Goal: Task Accomplishment & Management: Manage account settings

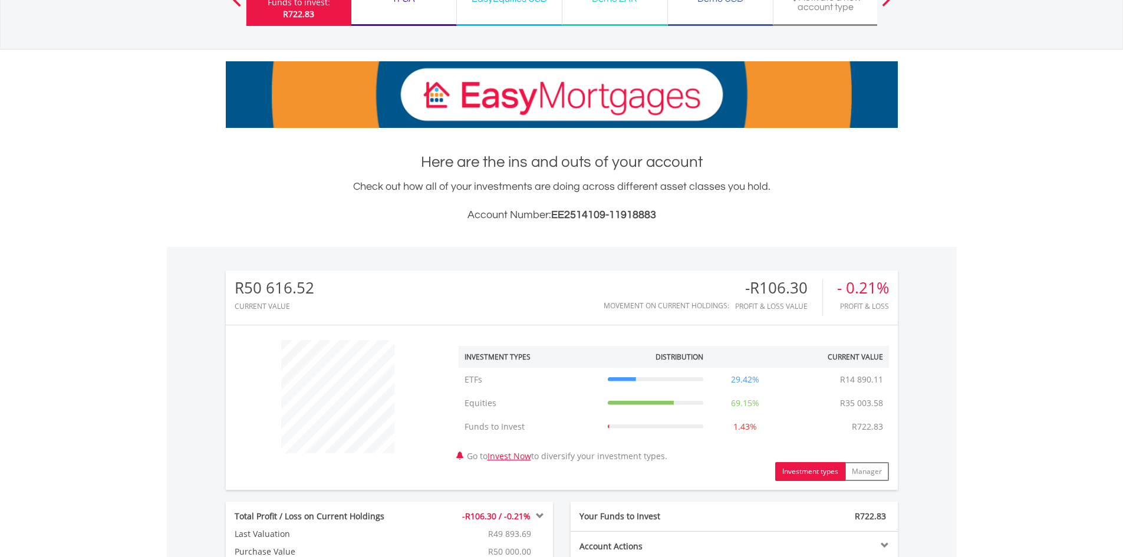
scroll to position [113, 224]
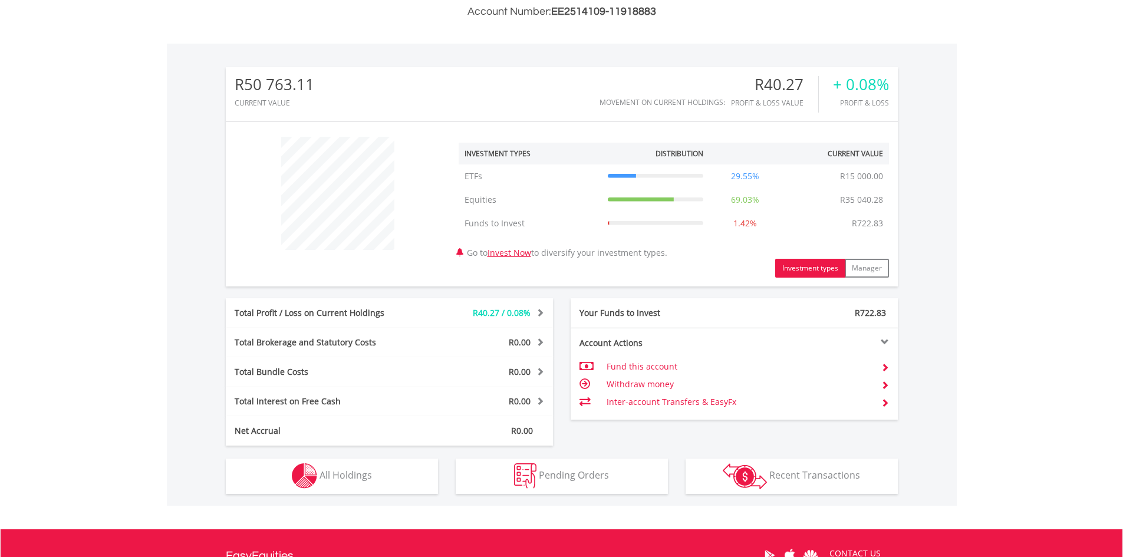
scroll to position [354, 0]
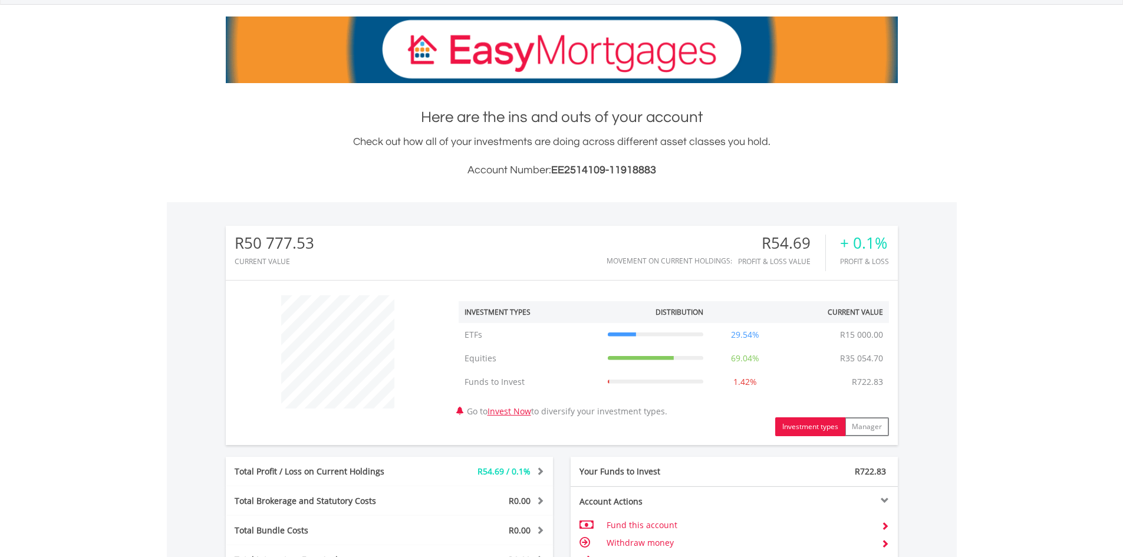
scroll to position [162, 0]
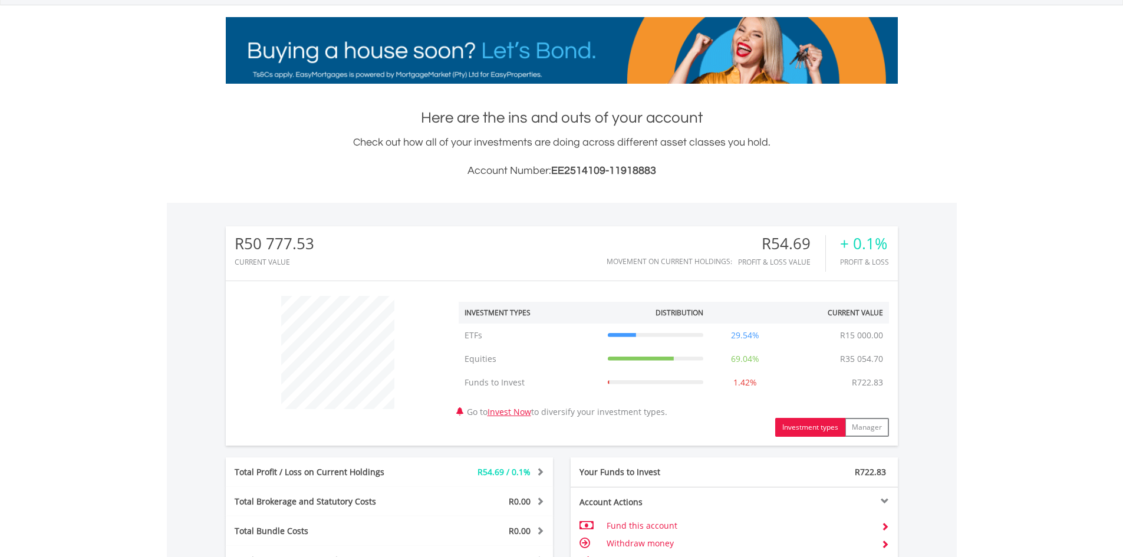
click at [1040, 169] on body "My Investments Invest Now New Listings Sell My Recurring Investments Pending Or…" at bounding box center [561, 353] width 1123 height 1031
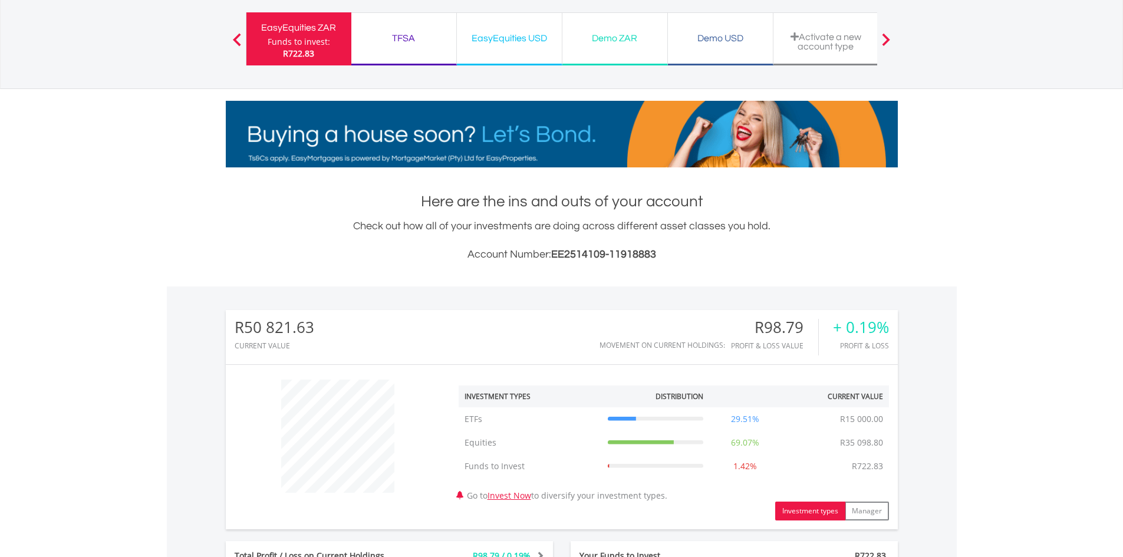
scroll to position [118, 0]
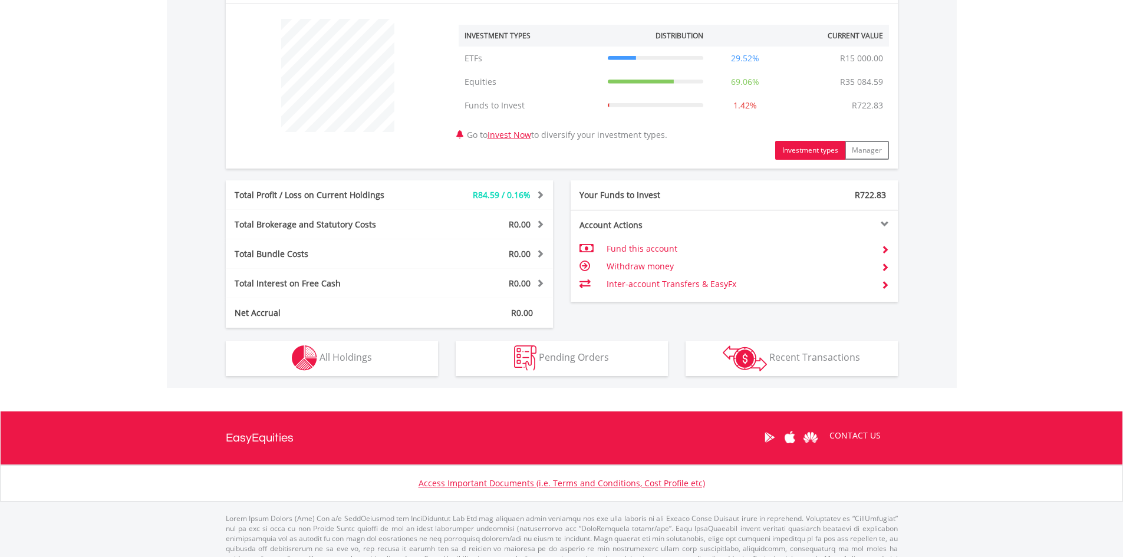
scroll to position [464, 0]
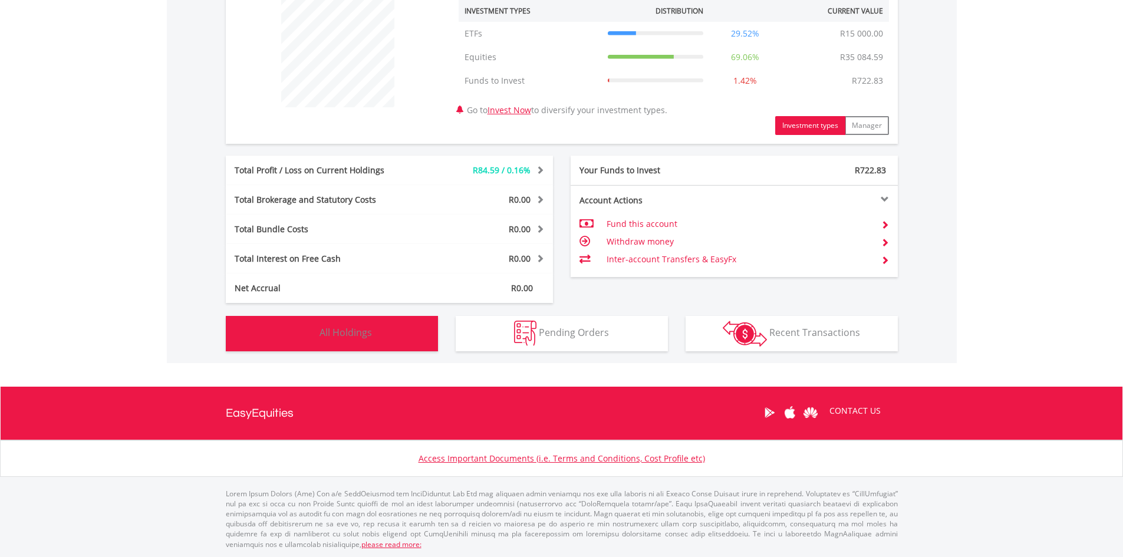
click at [332, 324] on button "Holdings All Holdings" at bounding box center [332, 333] width 212 height 35
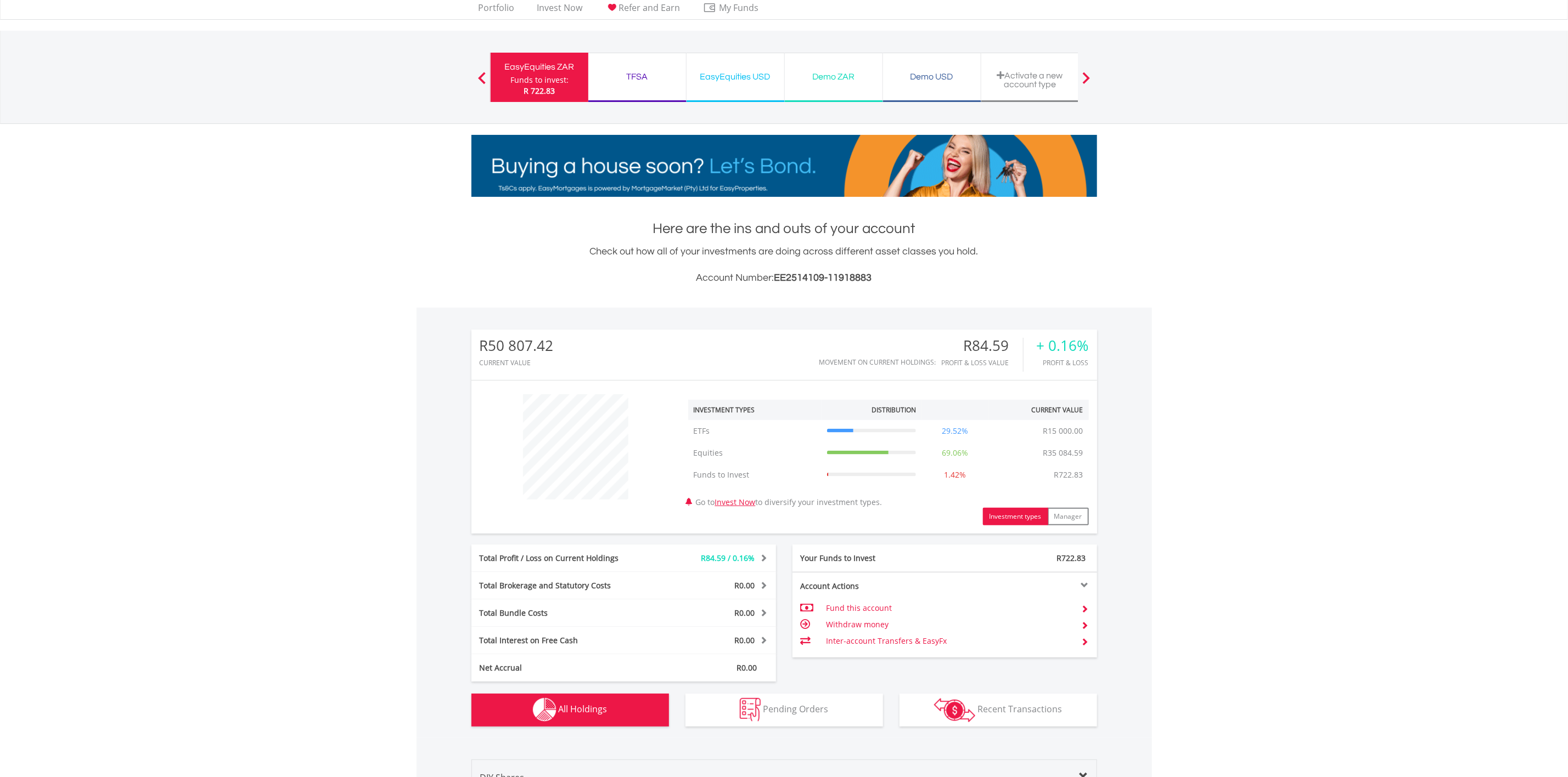
scroll to position [0, 0]
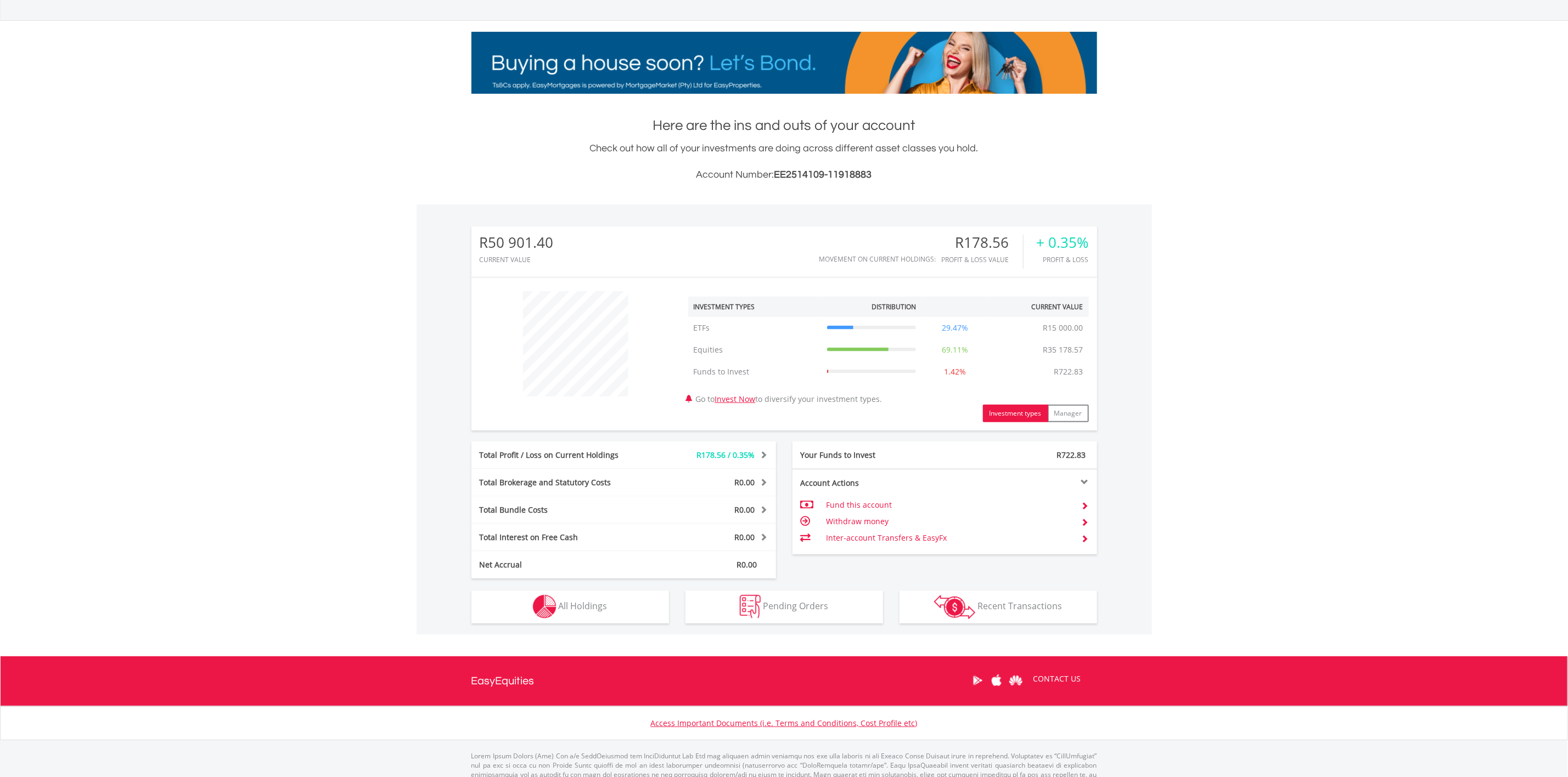
scroll to position [173, 0]
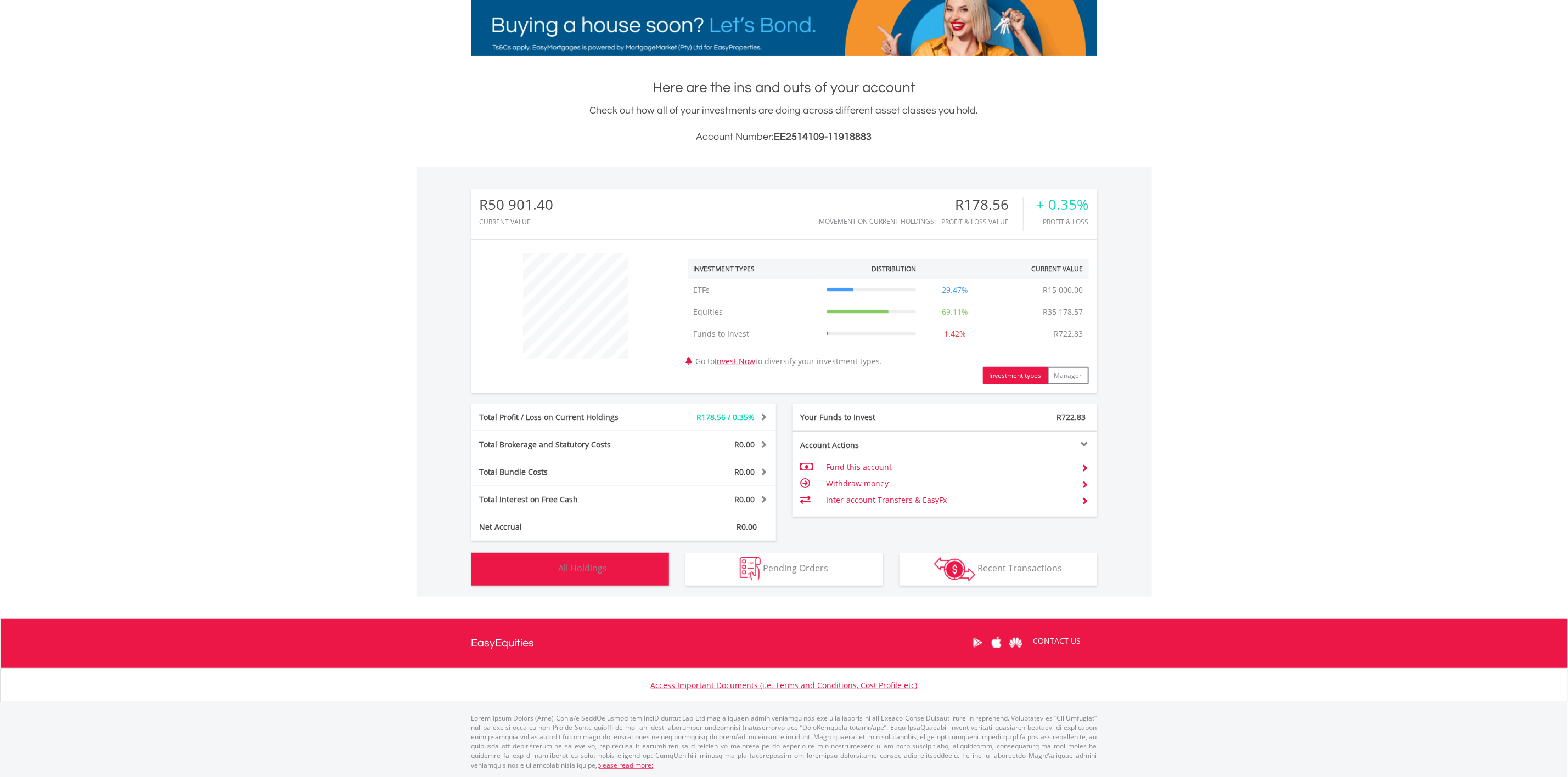
click at [601, 566] on span "All Holdings" at bounding box center [583, 568] width 48 height 12
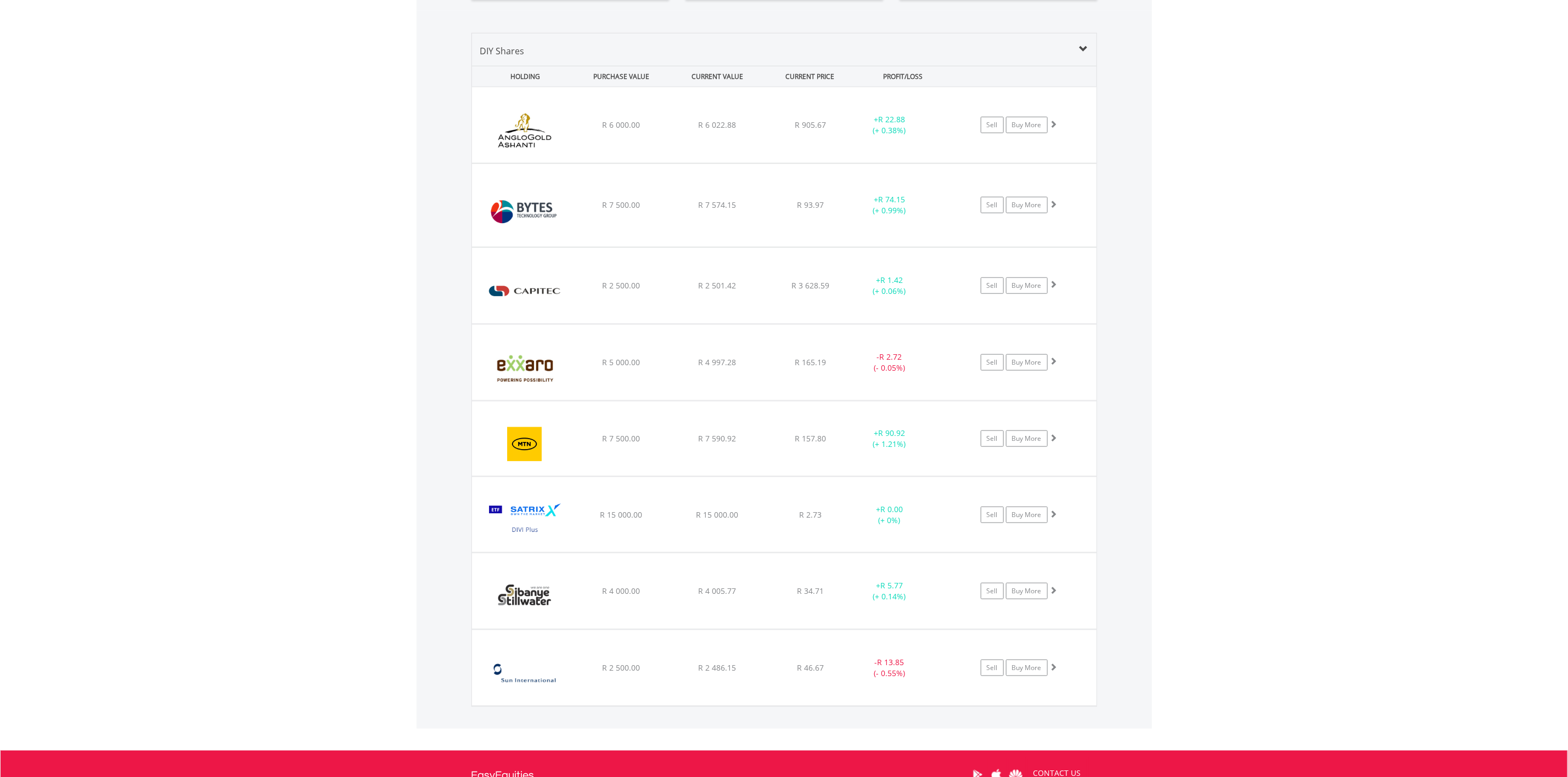
scroll to position [730, 0]
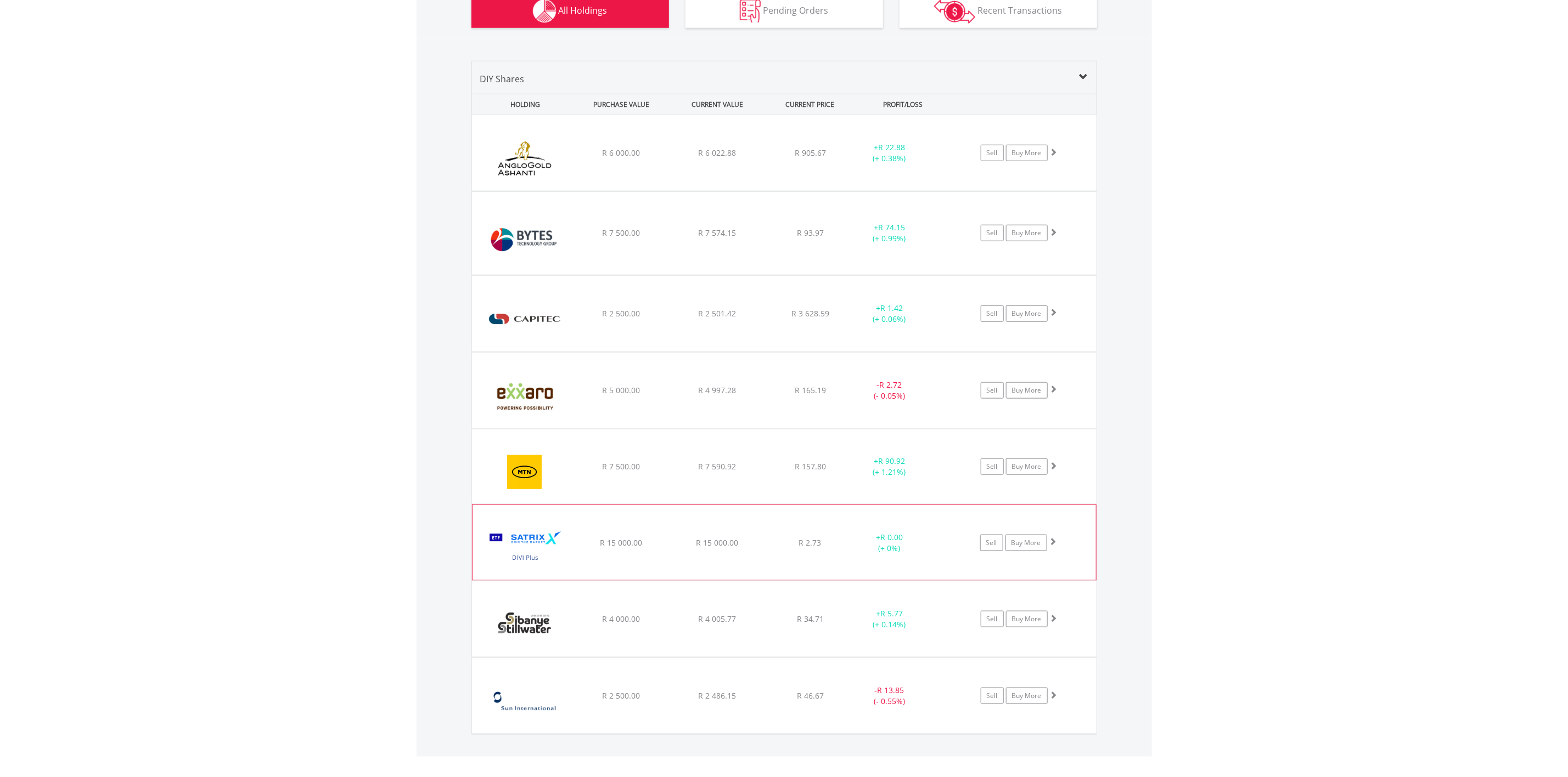
click at [522, 541] on img at bounding box center [524, 548] width 94 height 58
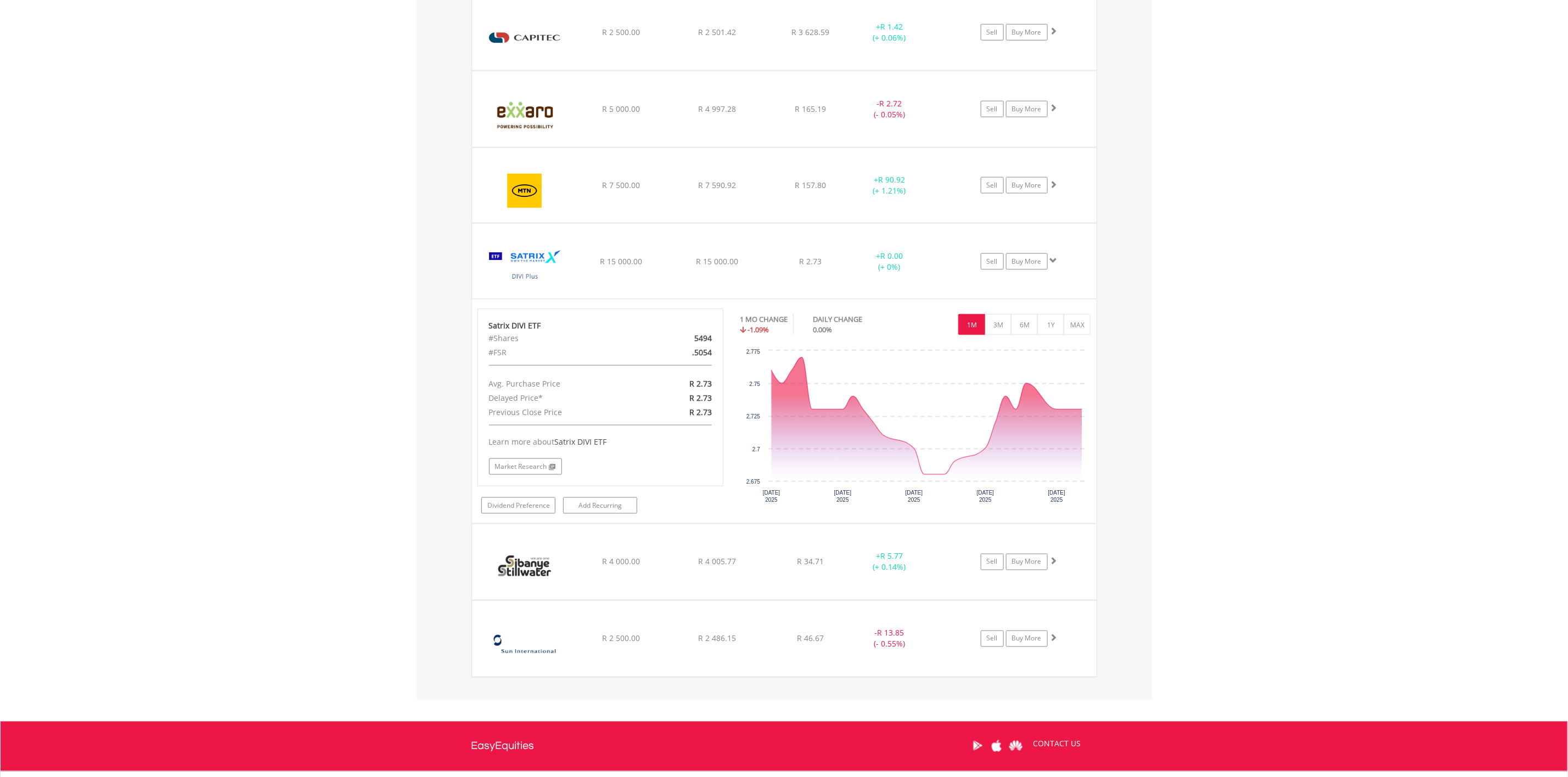
scroll to position [958, 0]
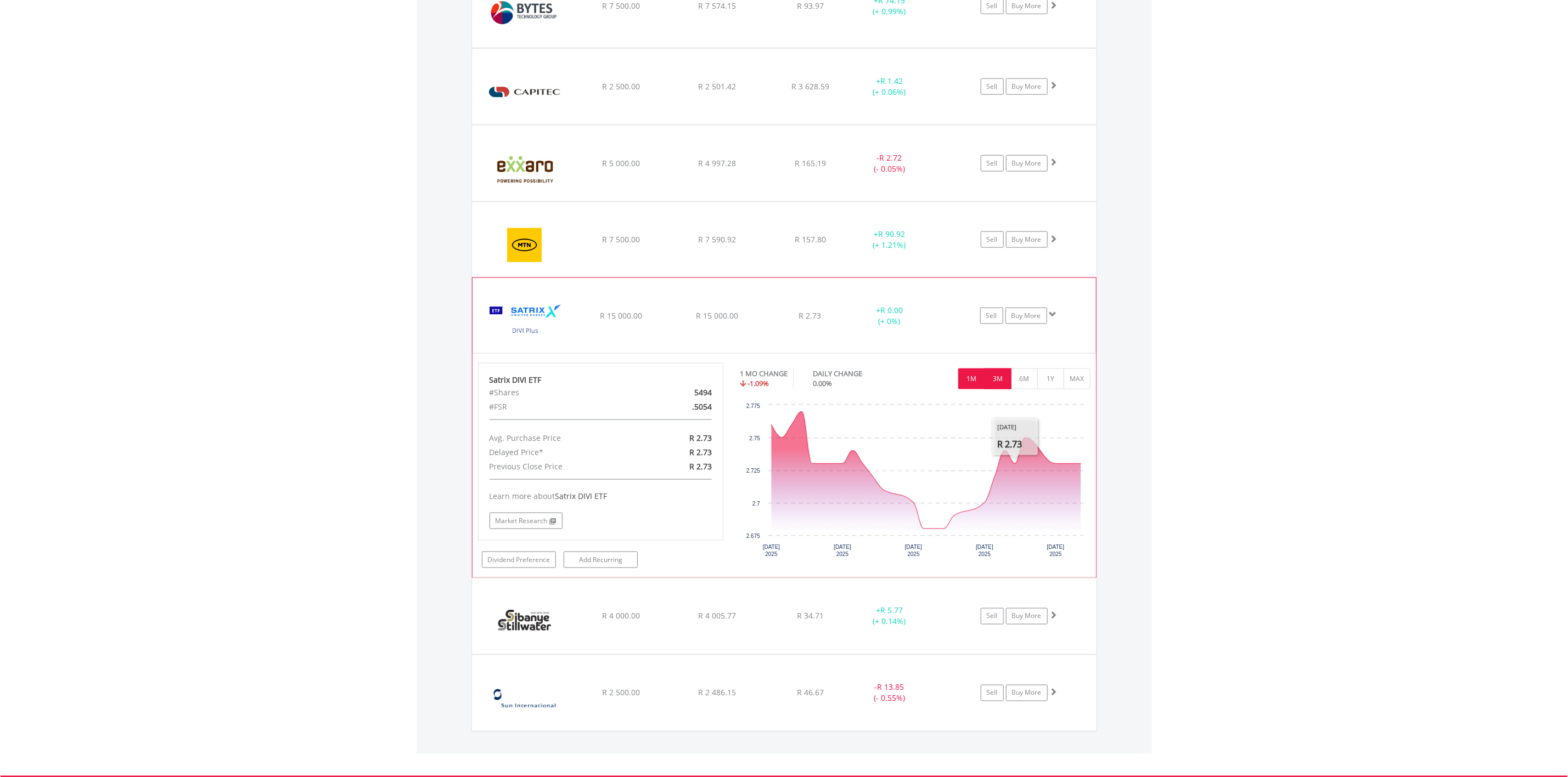
click at [998, 382] on button "3M" at bounding box center [997, 379] width 27 height 20
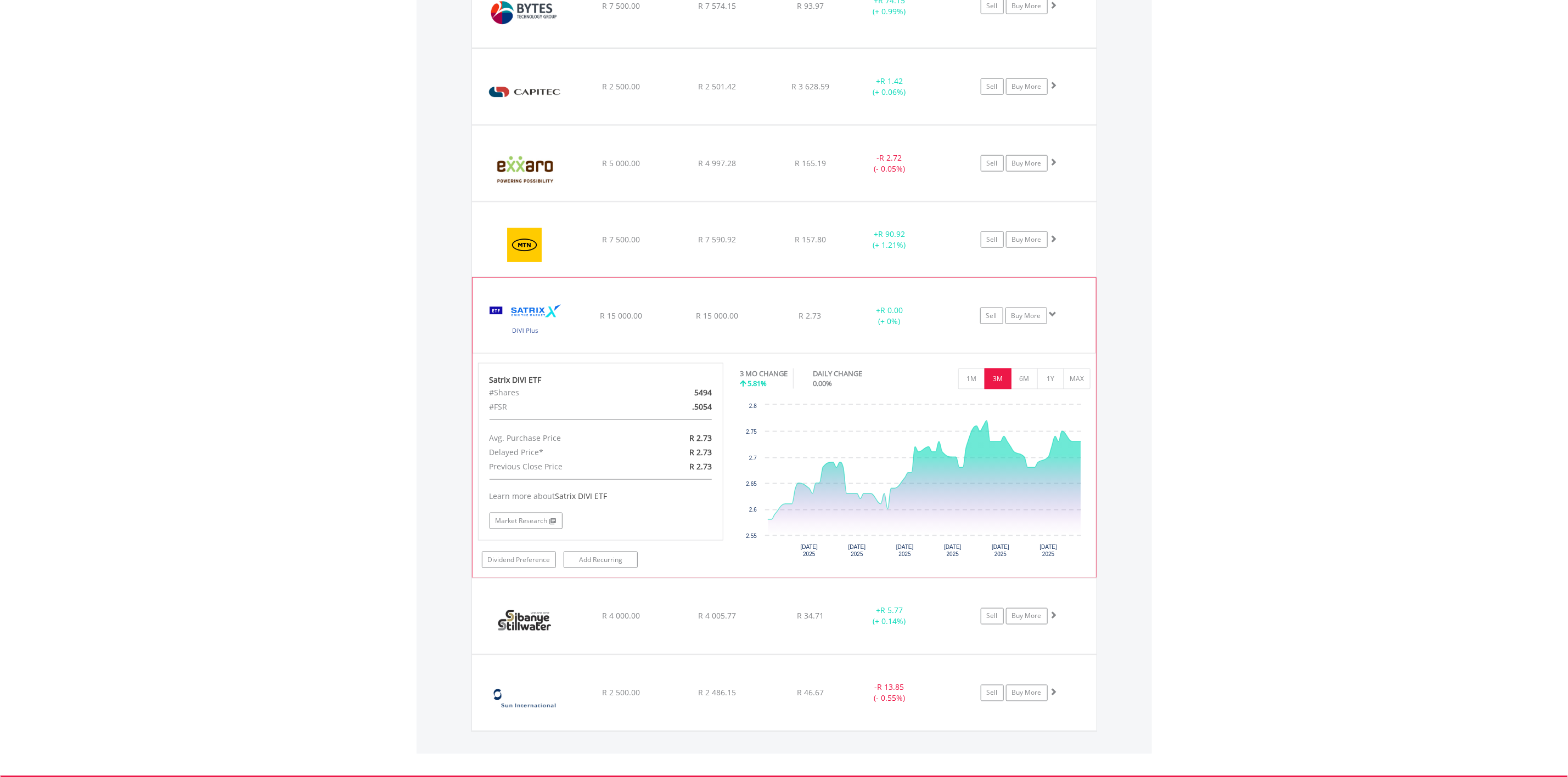
click at [546, 324] on img at bounding box center [524, 321] width 94 height 58
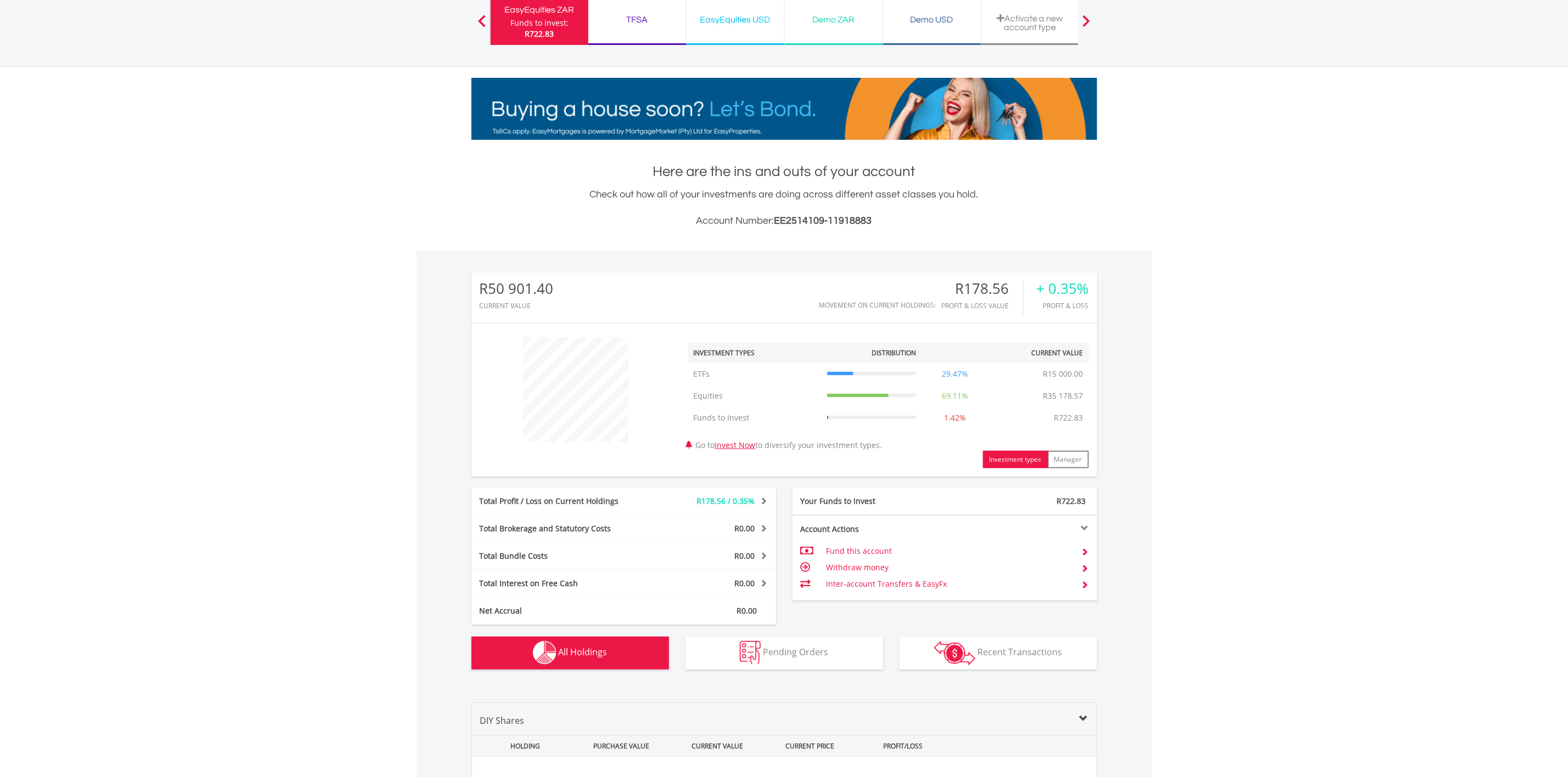
scroll to position [0, 0]
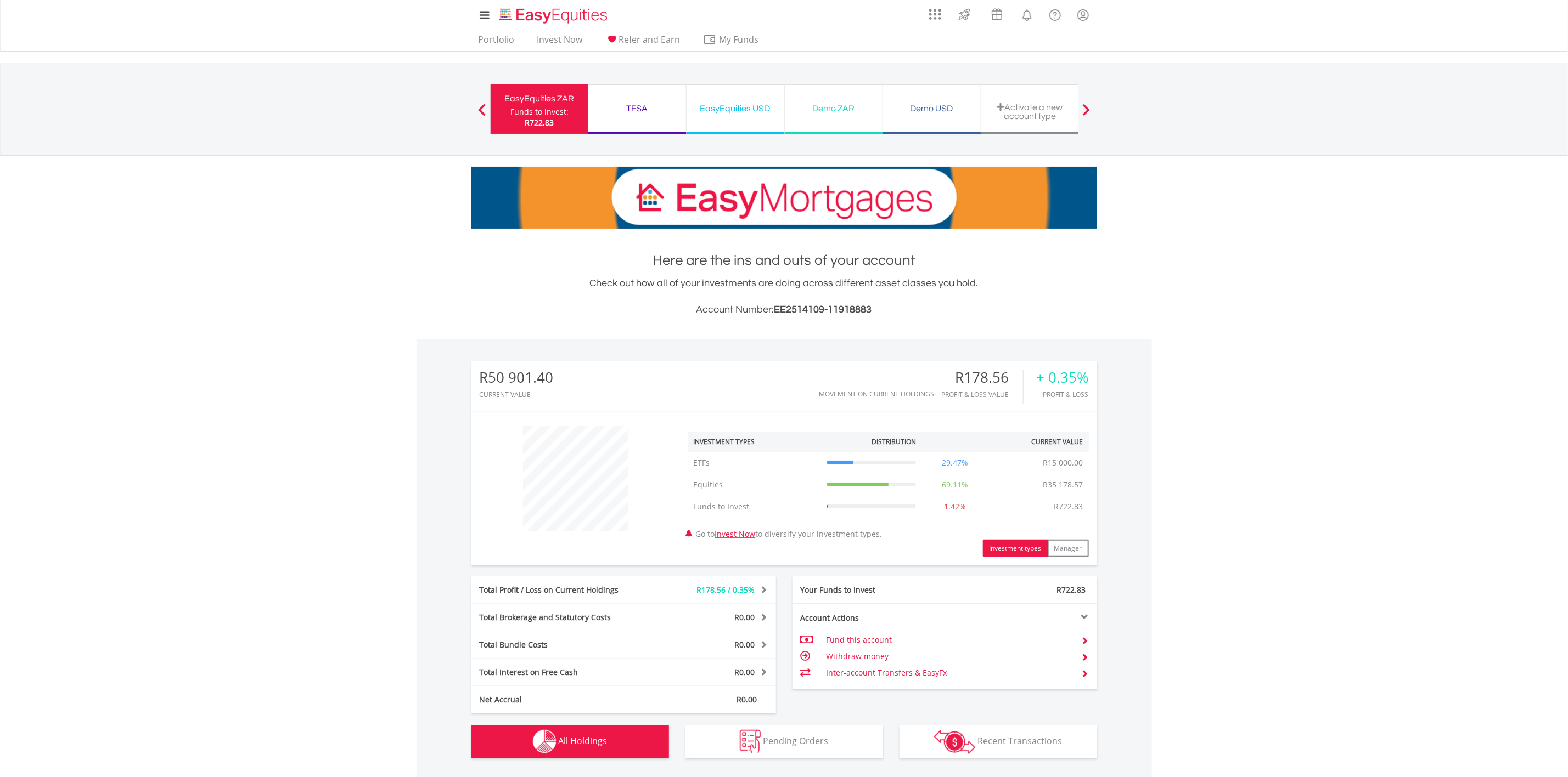
click at [547, 96] on div "EasyEquities ZAR" at bounding box center [539, 99] width 85 height 16
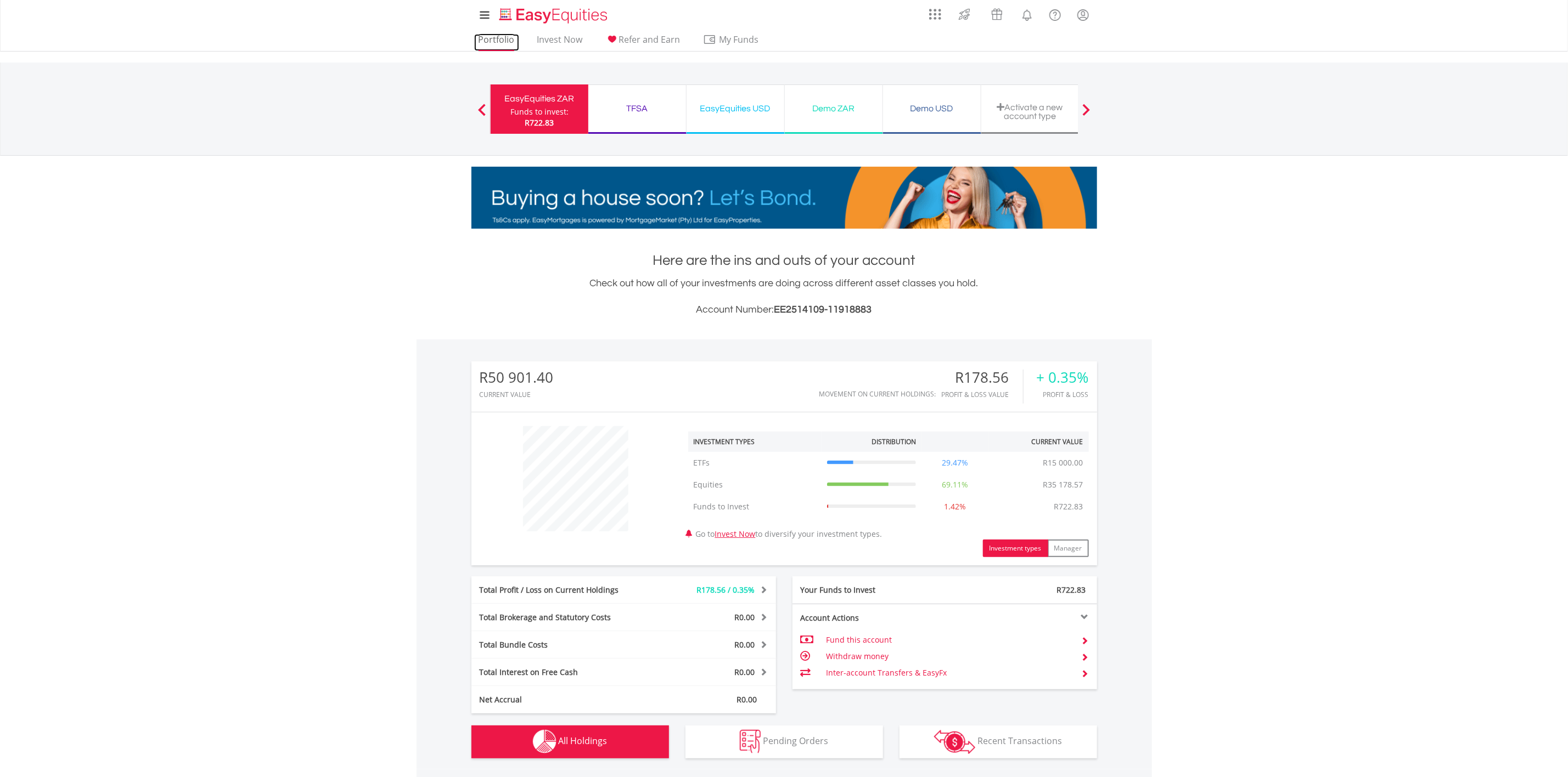
click at [501, 35] on link "Portfolio" at bounding box center [496, 43] width 45 height 17
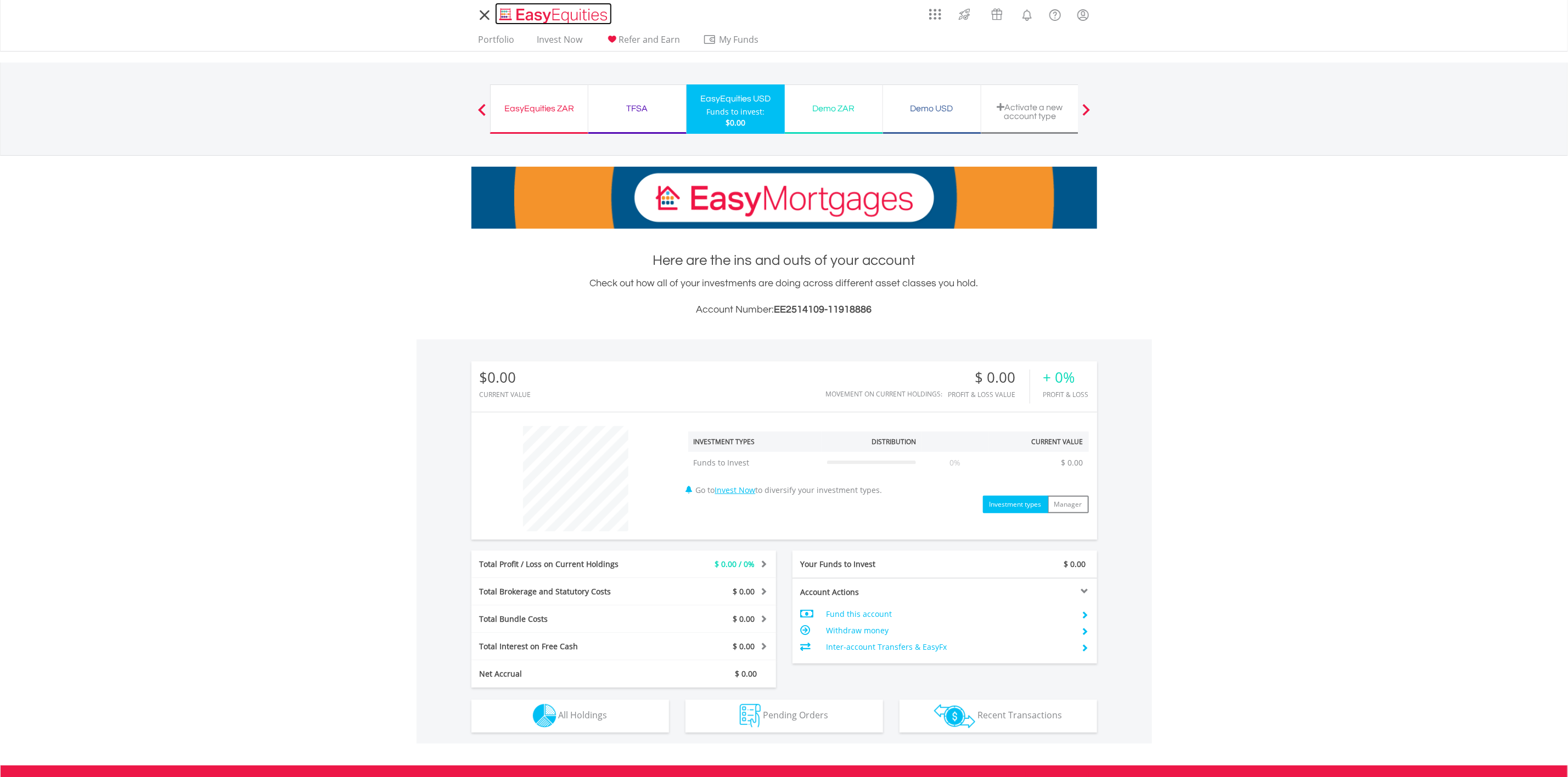
click at [557, 12] on img "Home page" at bounding box center [554, 15] width 115 height 18
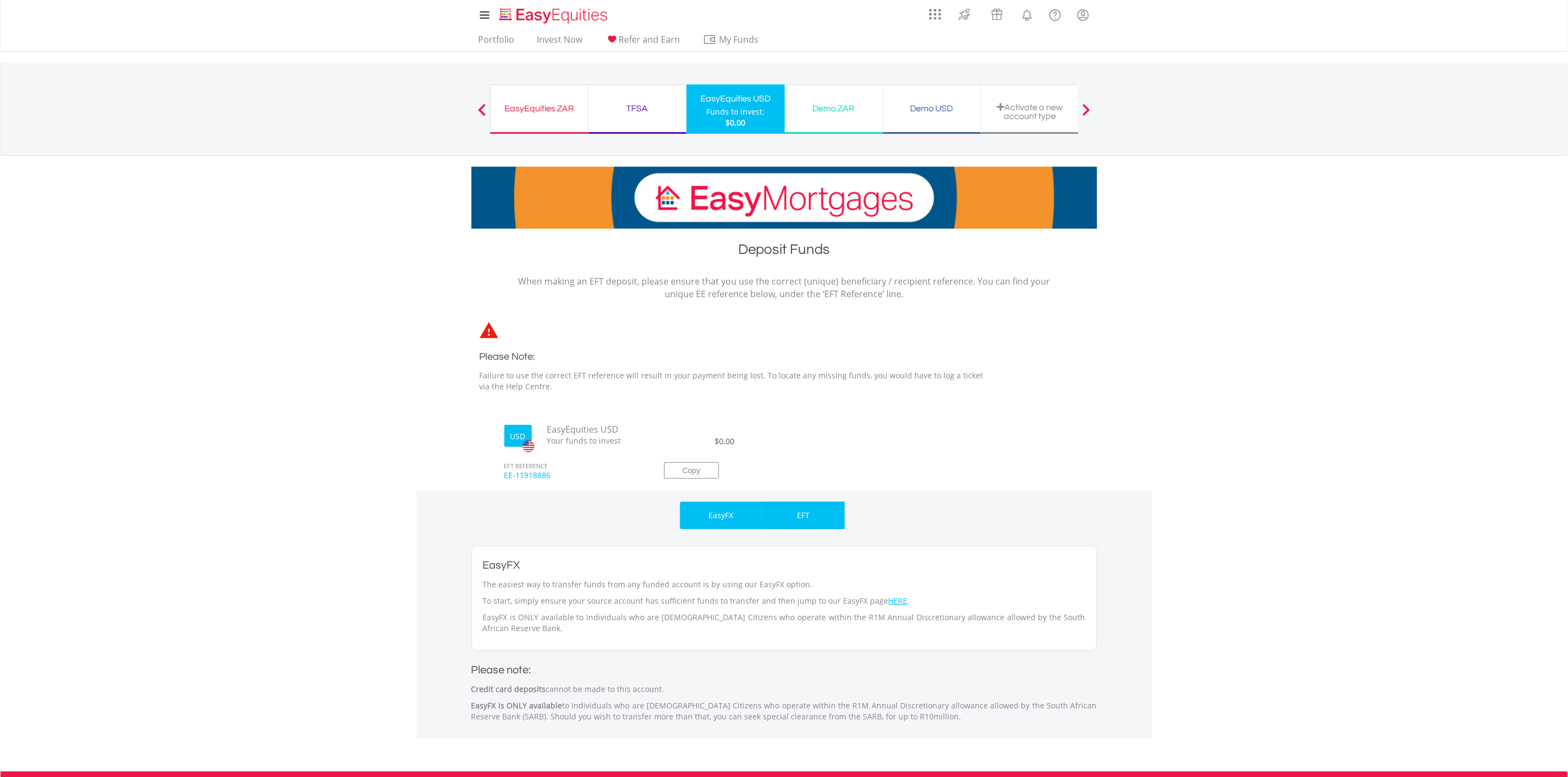
click at [822, 526] on div "EFT" at bounding box center [804, 515] width 82 height 27
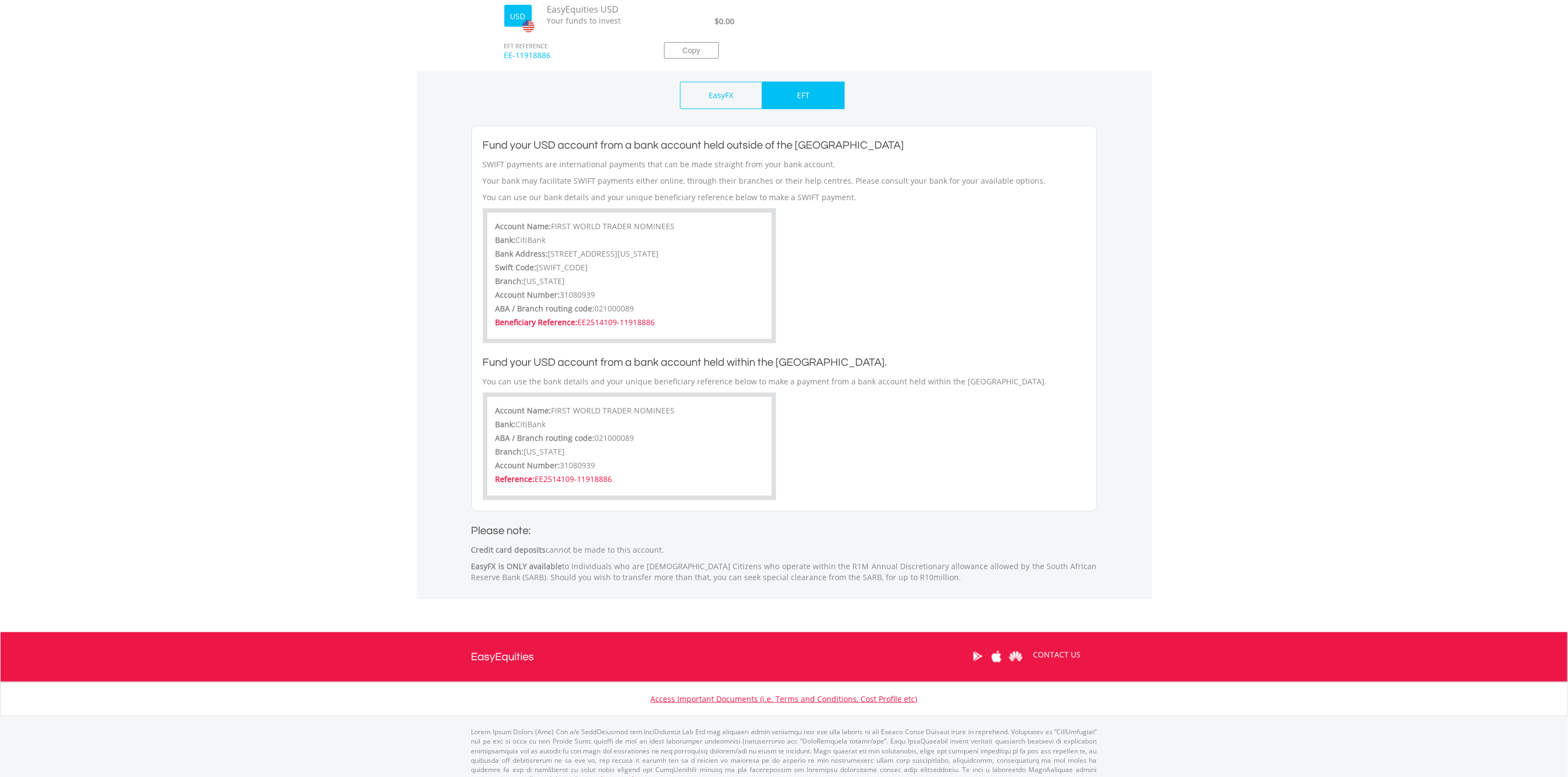
scroll to position [434, 0]
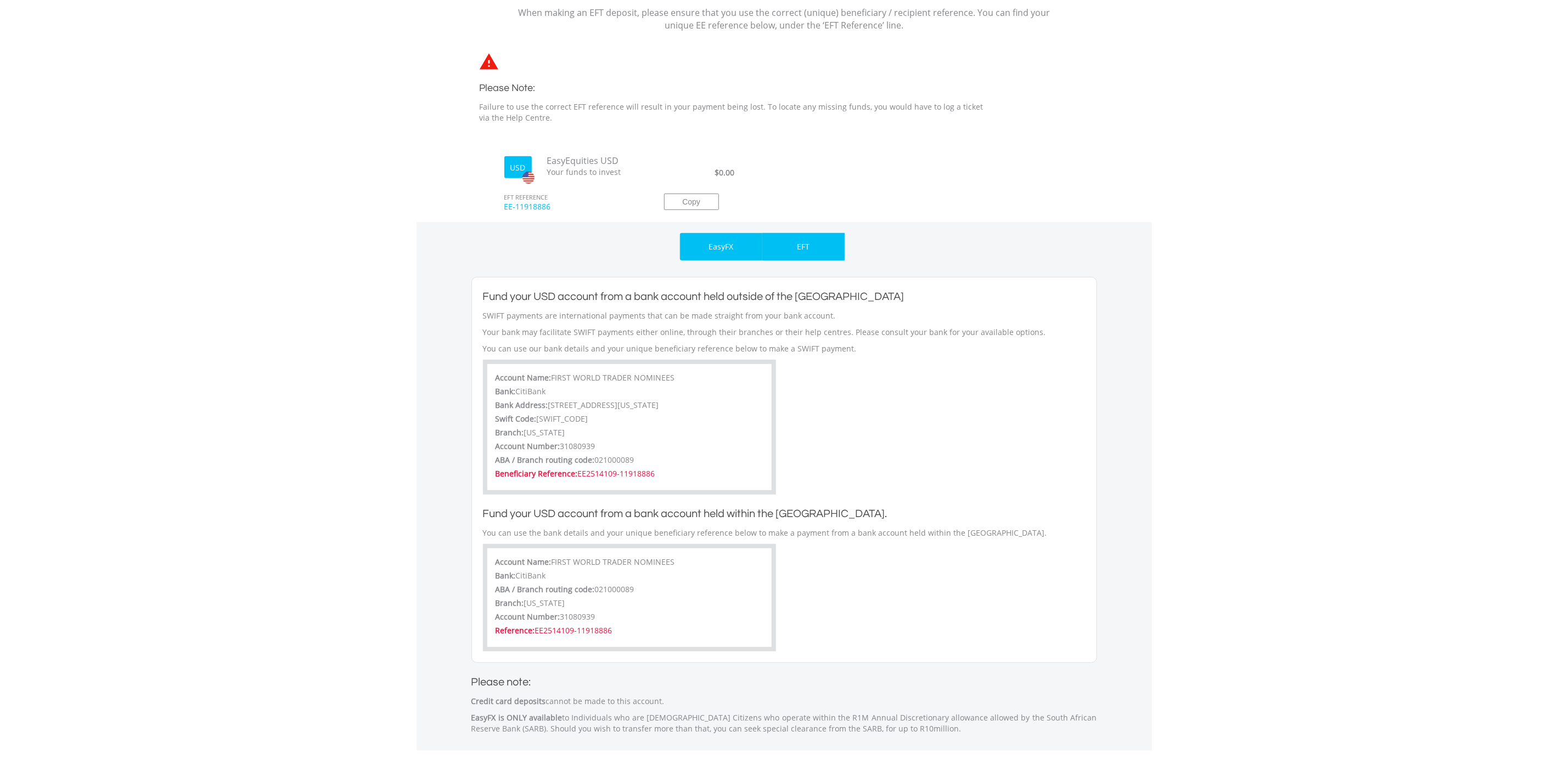
click at [718, 252] on p "EasyFX" at bounding box center [721, 247] width 25 height 11
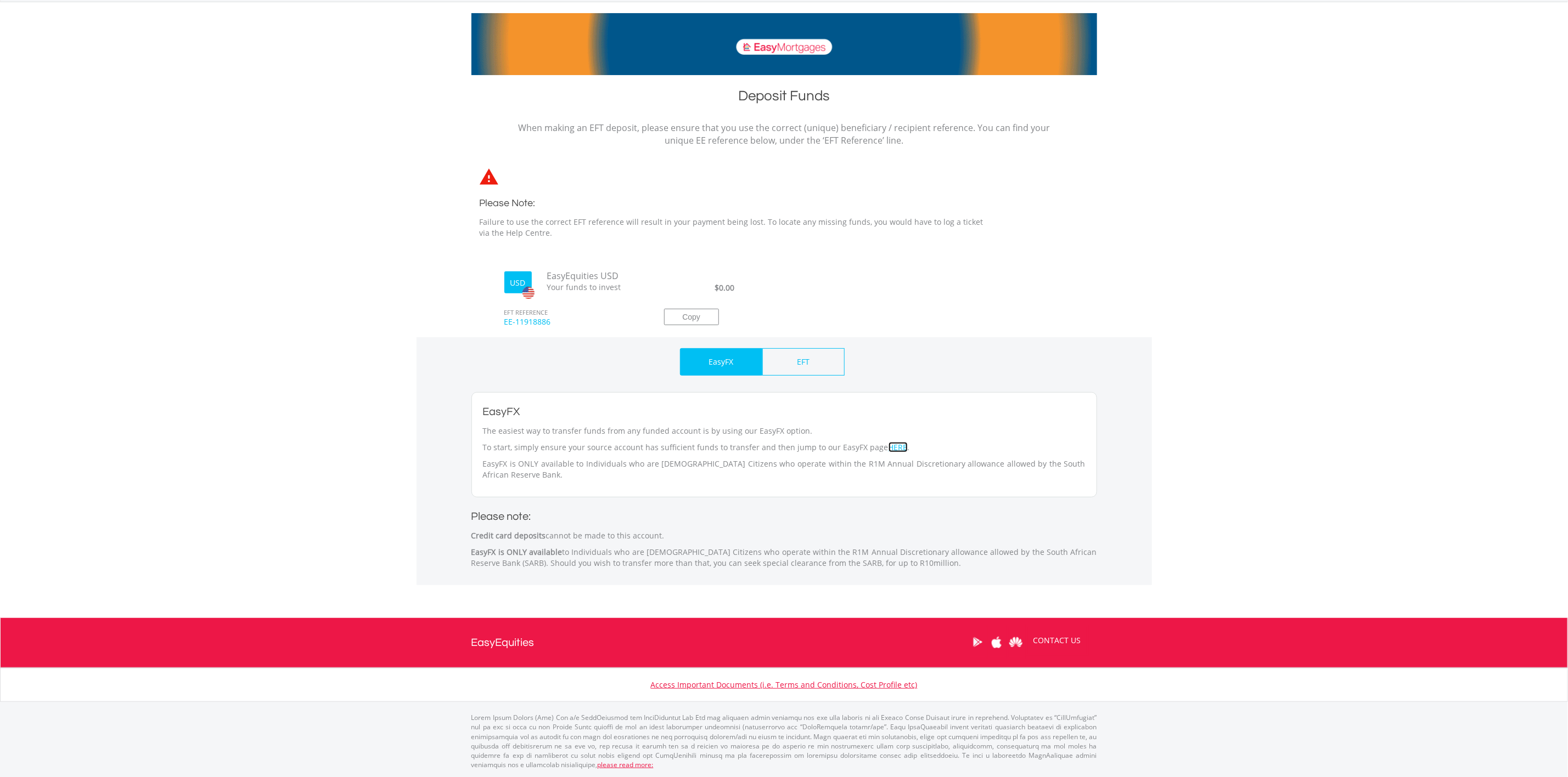
click at [889, 445] on link "HERE" at bounding box center [898, 447] width 20 height 10
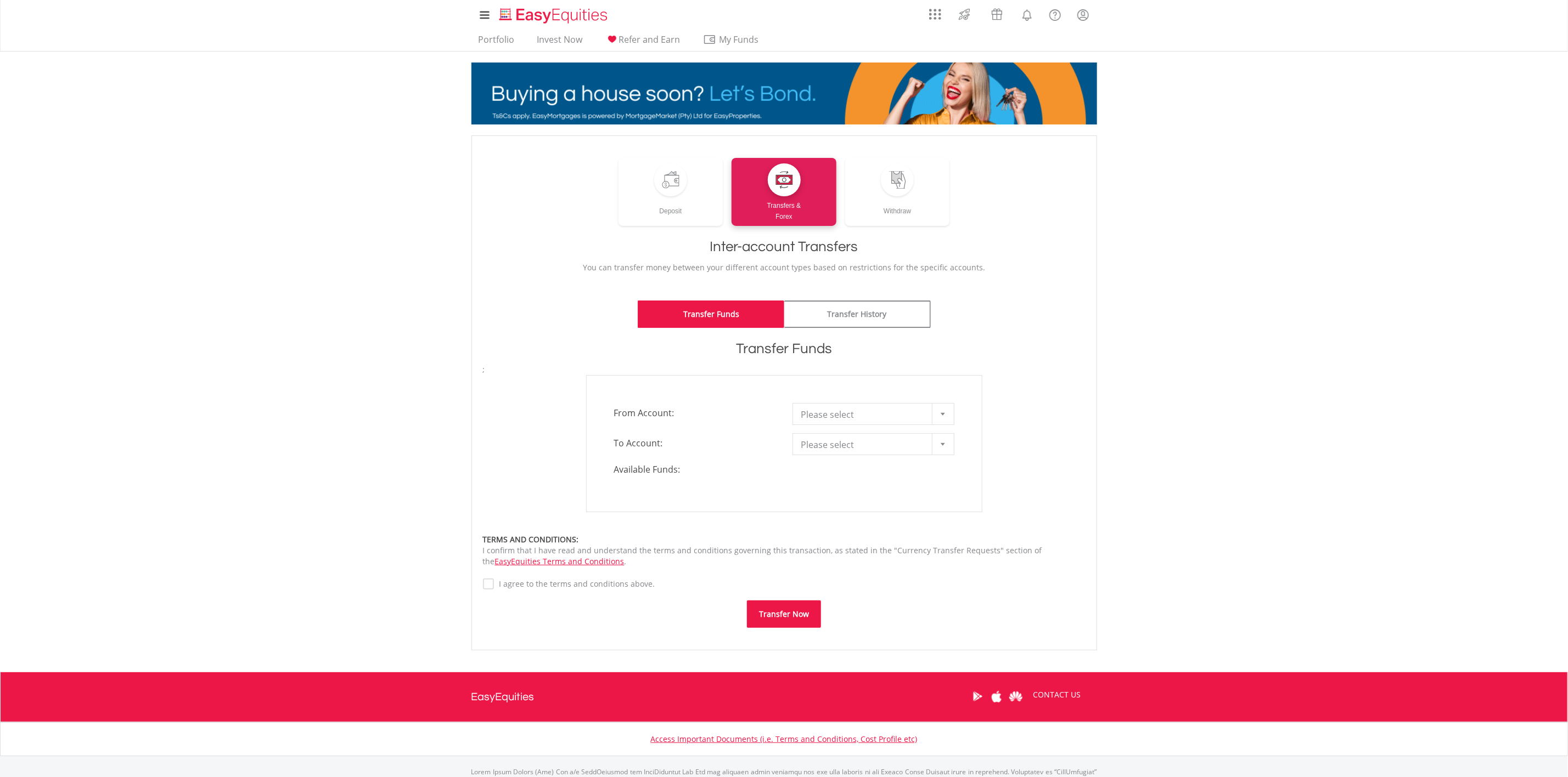
click at [940, 415] on b at bounding box center [942, 414] width 5 height 3
click at [900, 453] on li "EasyEquities ZAR - 11918883" at bounding box center [873, 453] width 161 height 20
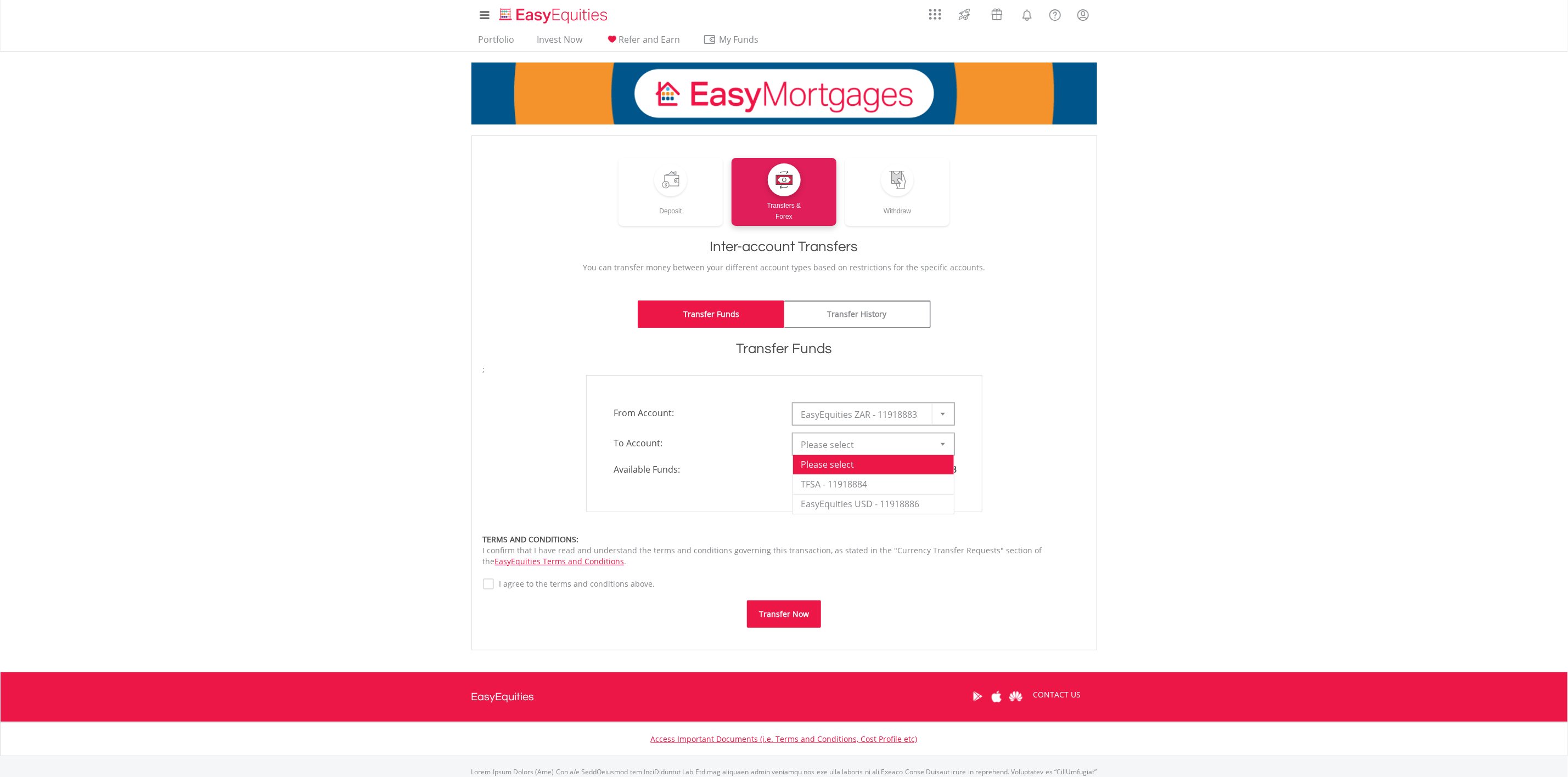
click at [949, 440] on div at bounding box center [943, 444] width 22 height 20
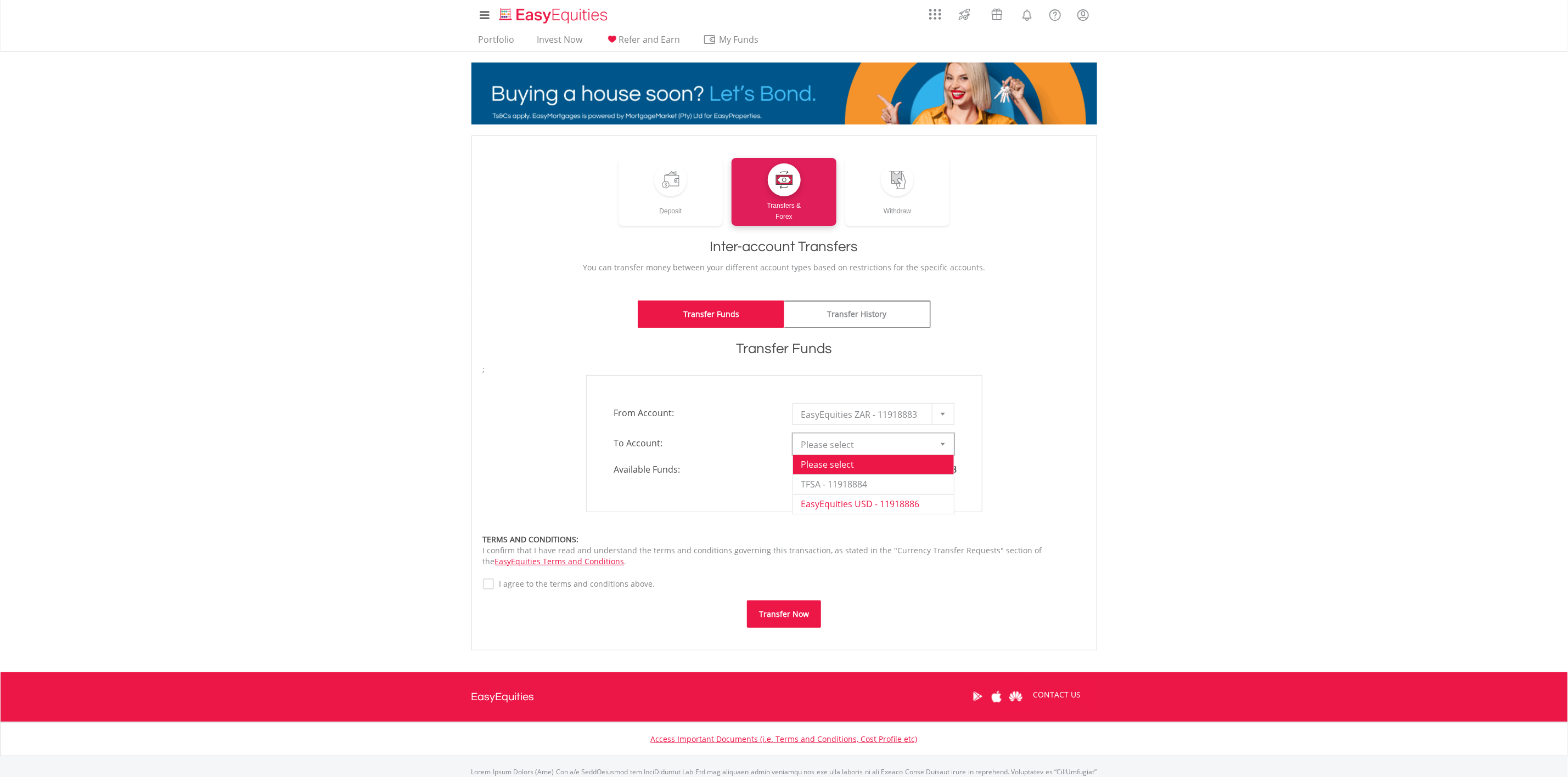
click at [891, 501] on li "EasyEquities USD - 11918886" at bounding box center [873, 503] width 161 height 20
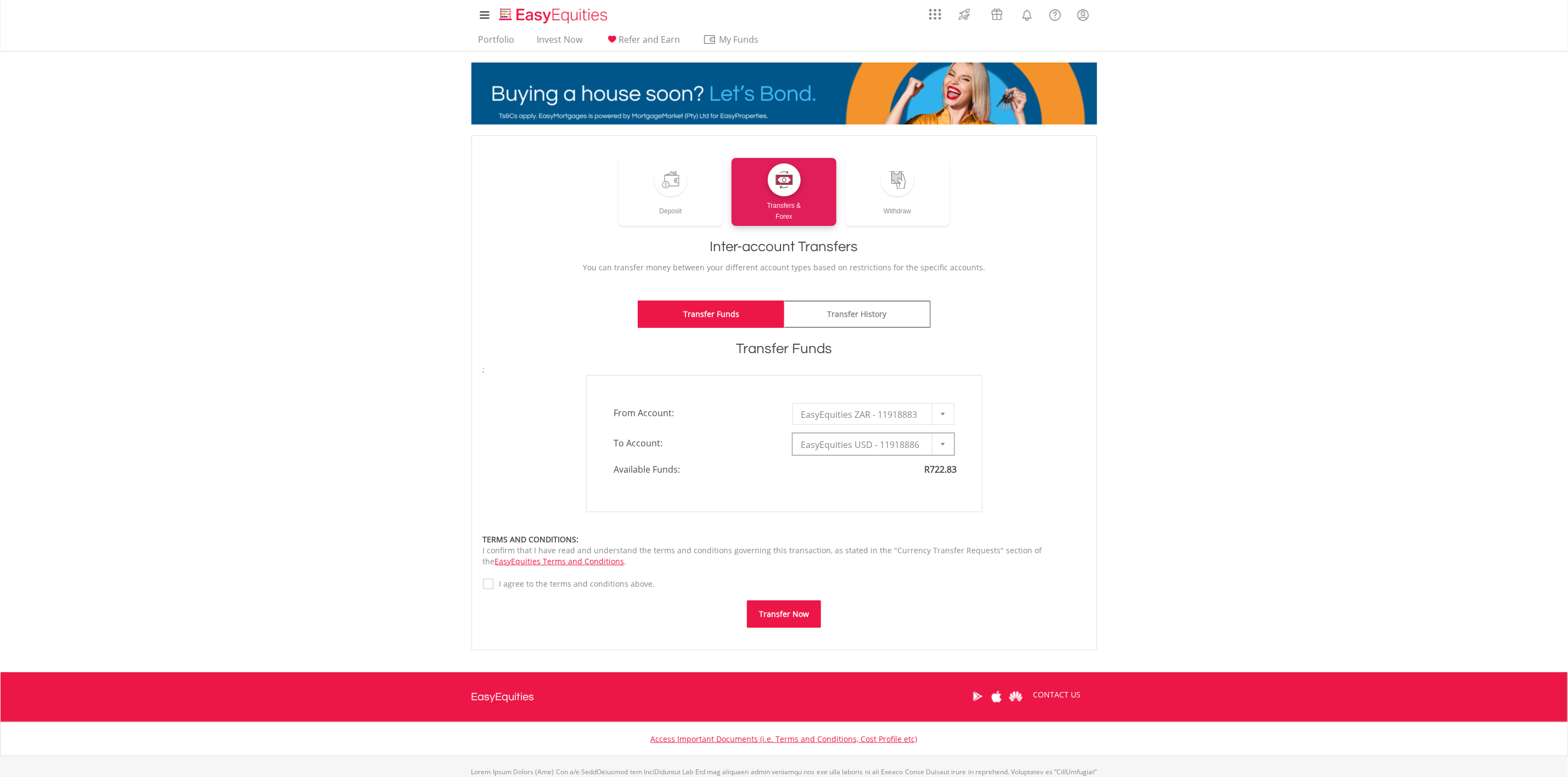
type input "*"
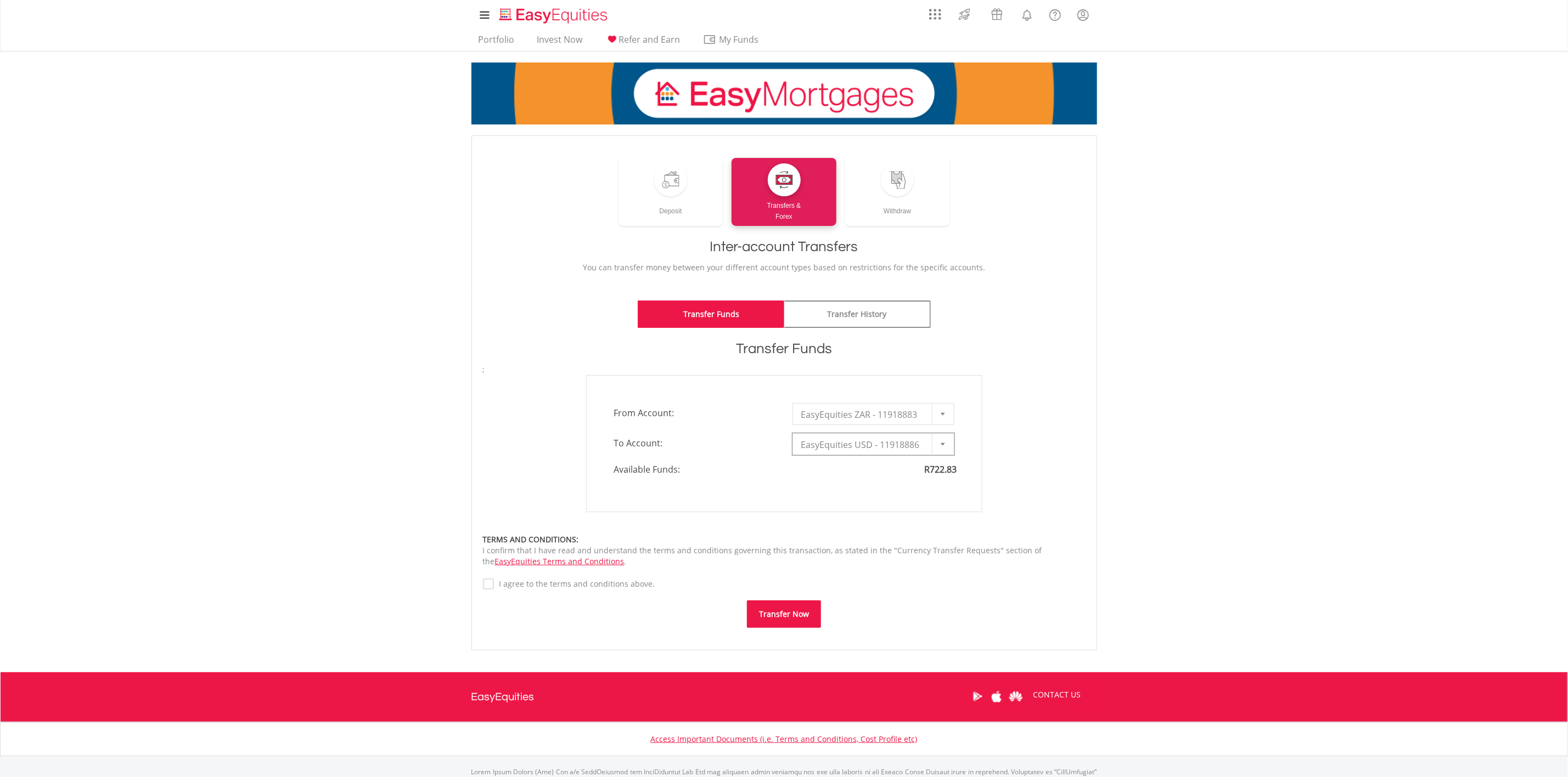
type input "*"
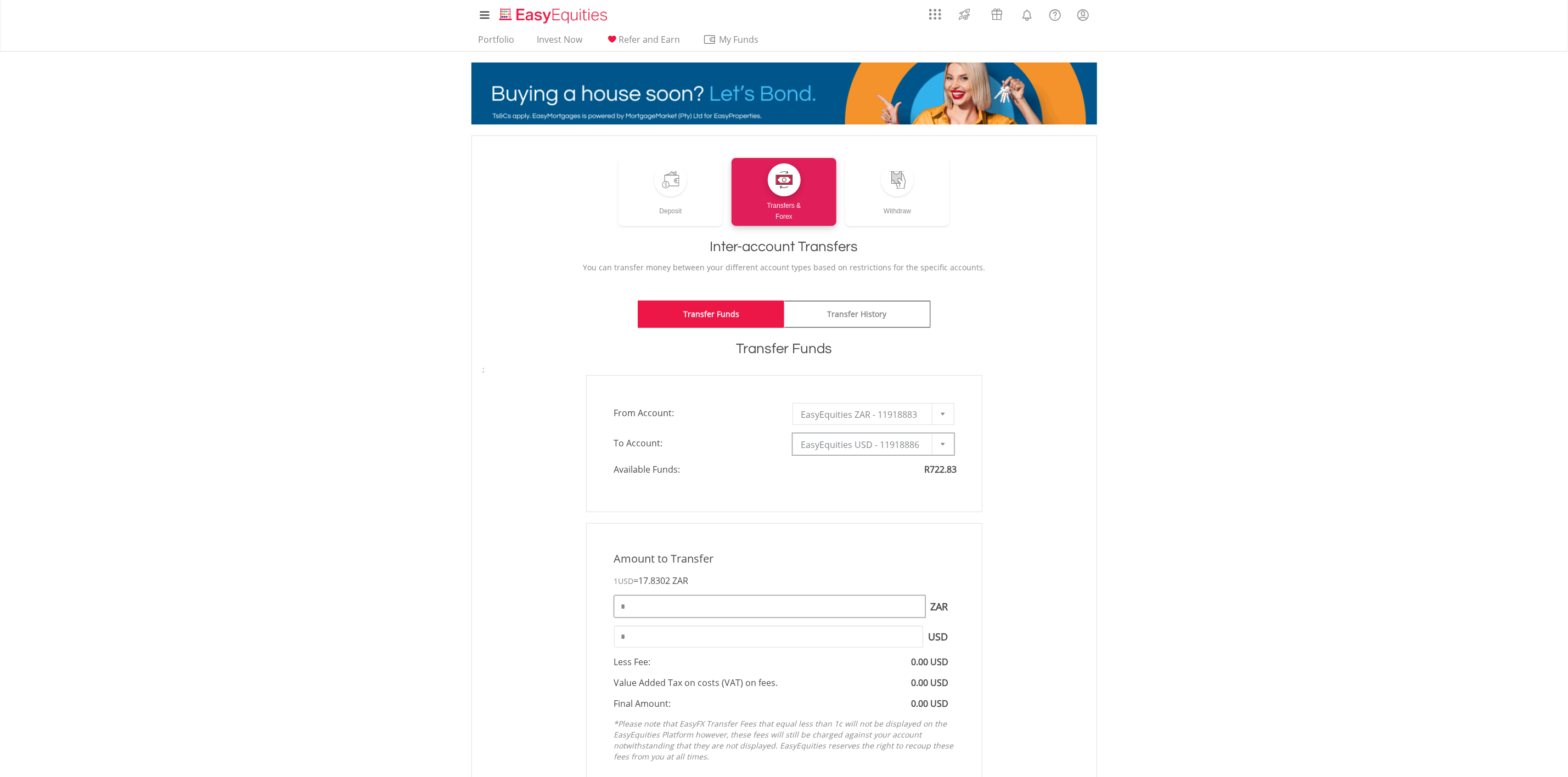
click at [744, 603] on input "*" at bounding box center [770, 607] width 311 height 22
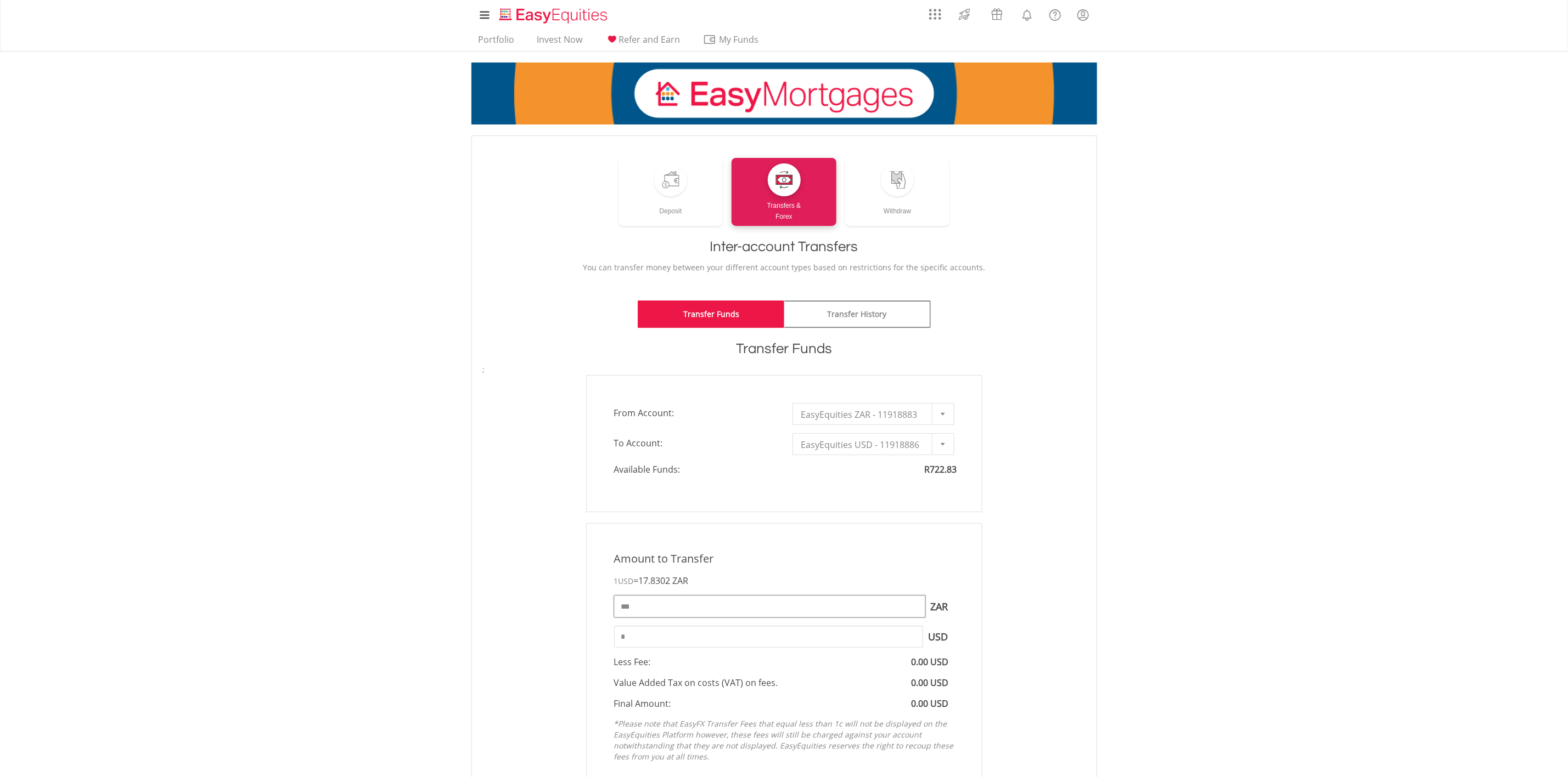
type input "***"
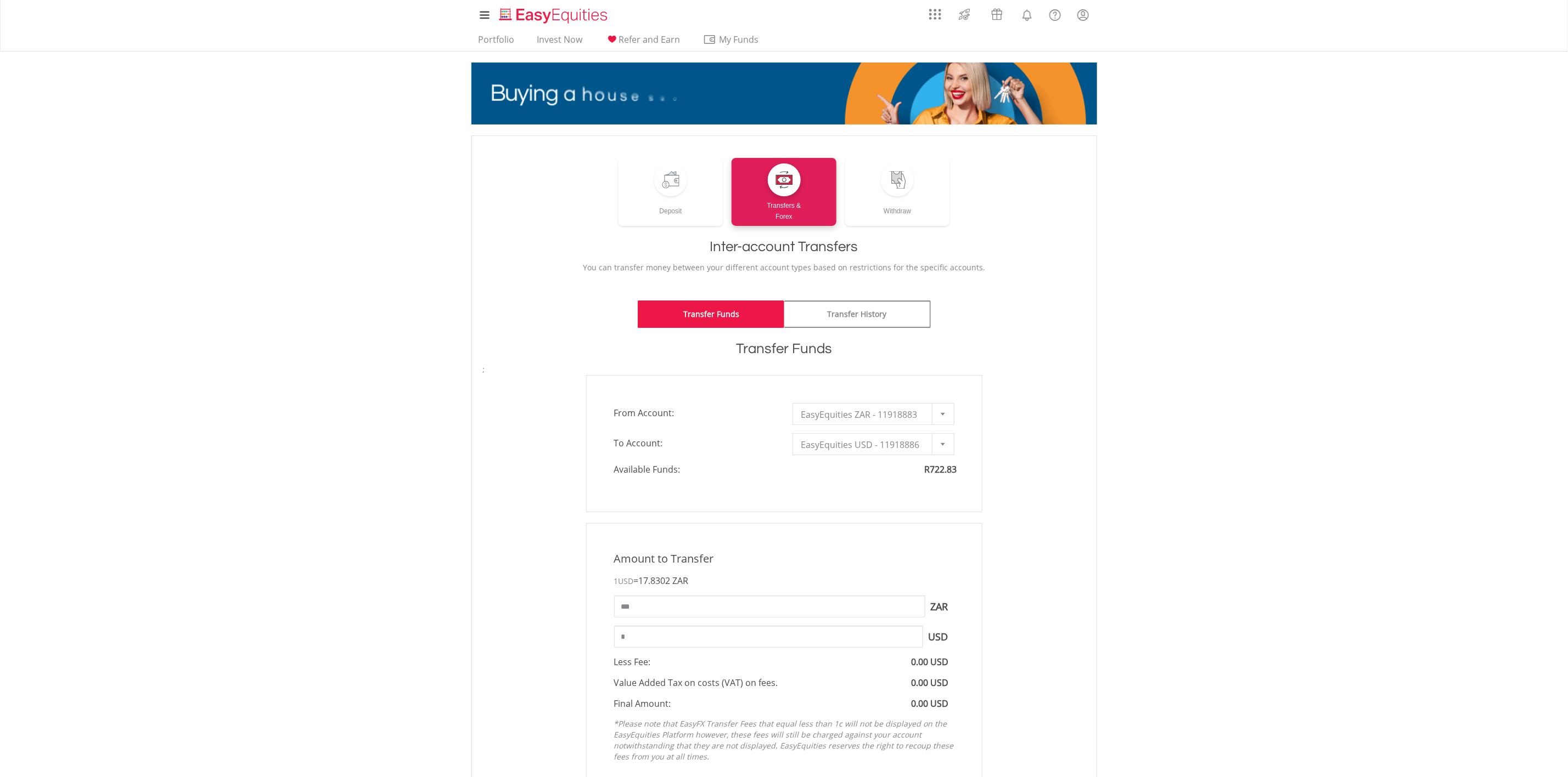
type input "*****"
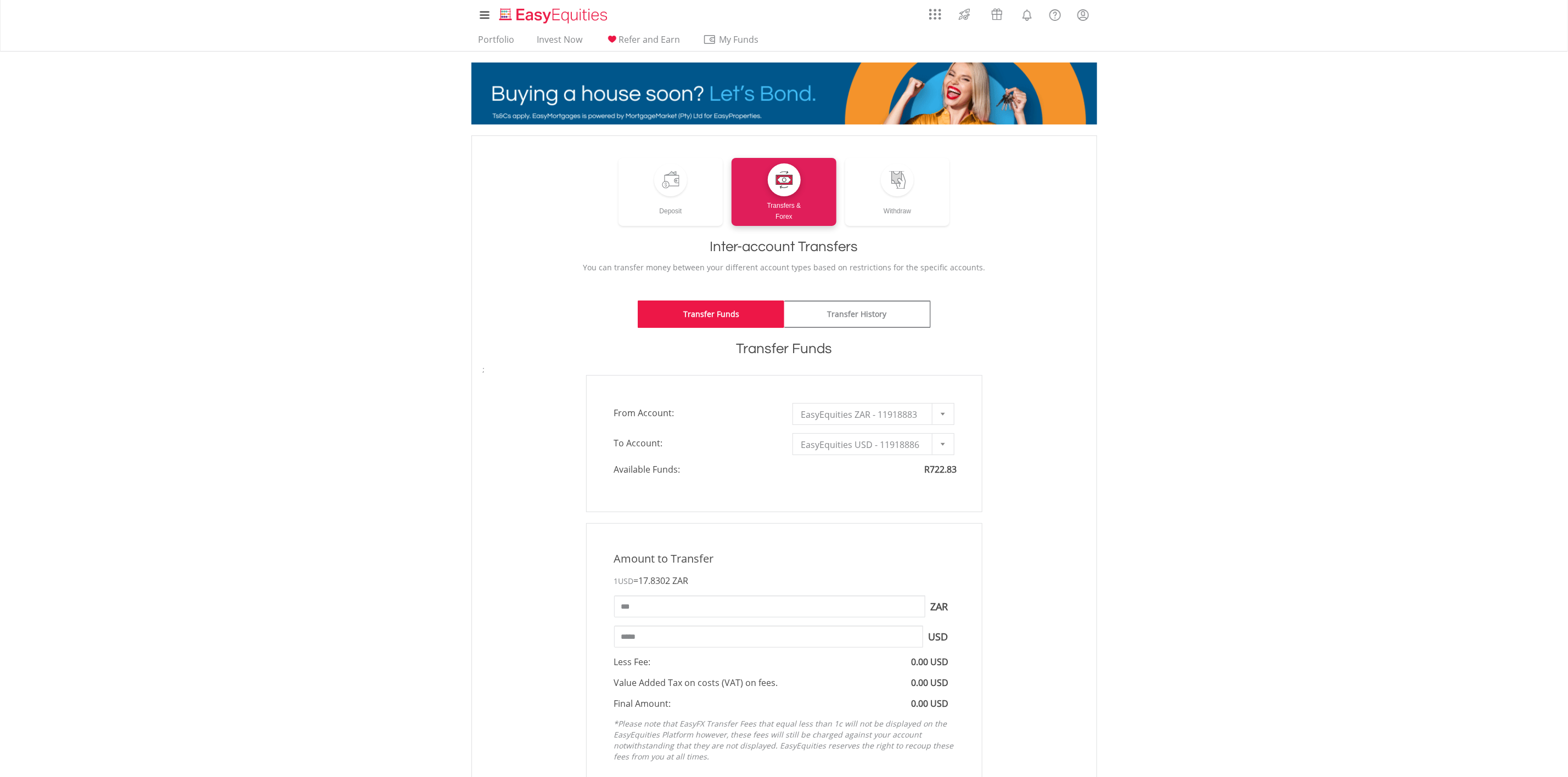
click at [1202, 568] on body "My Investments Invest Now New Listings Sell My Recurring Investments Pending Or…" at bounding box center [784, 638] width 1568 height 1277
click at [490, 38] on link "Portfolio" at bounding box center [496, 43] width 45 height 17
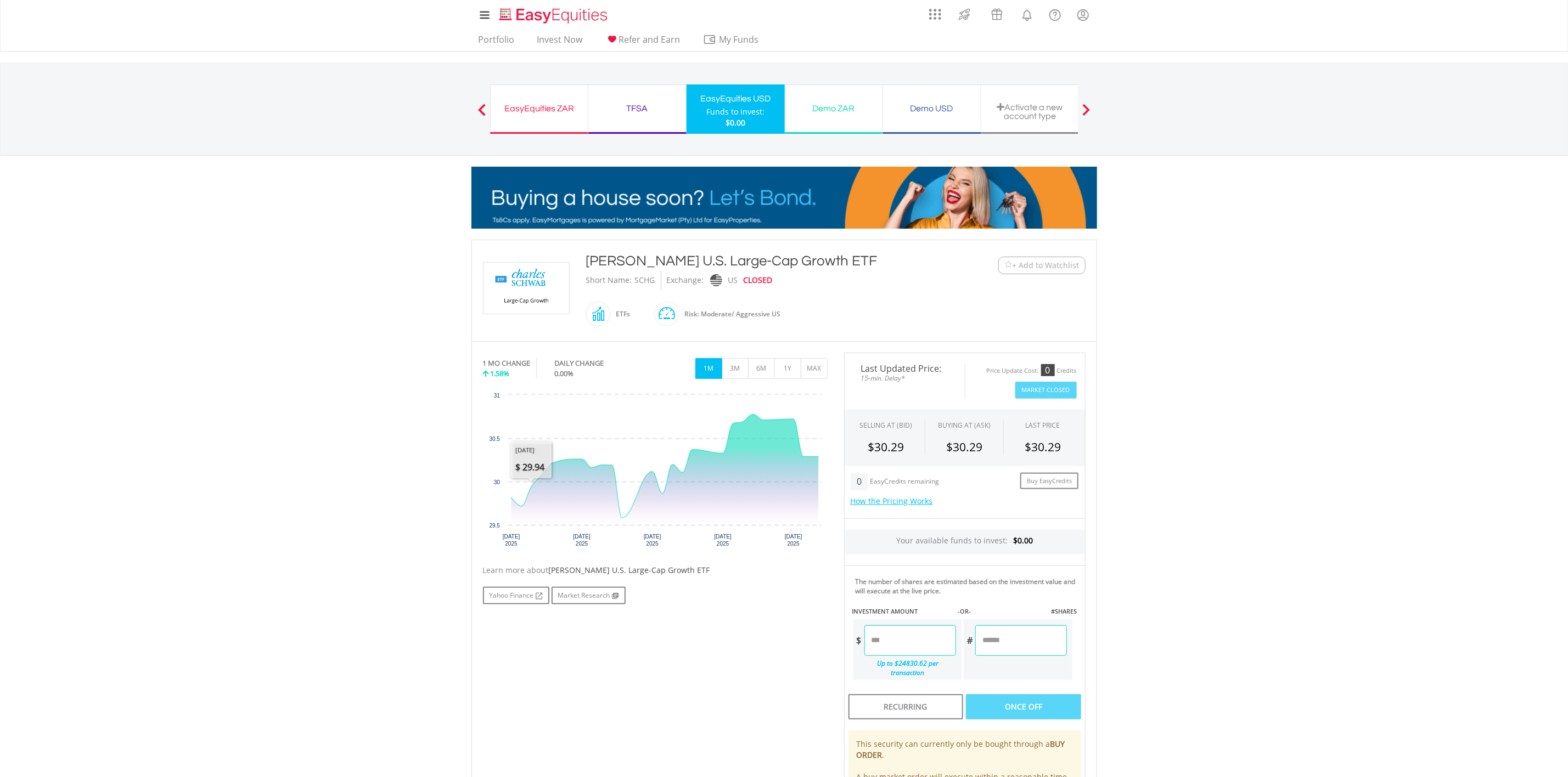
click at [298, 445] on body "My Investments Invest Now New Listings Sell My Recurring Investments Pending Or…" at bounding box center [784, 531] width 1568 height 1063
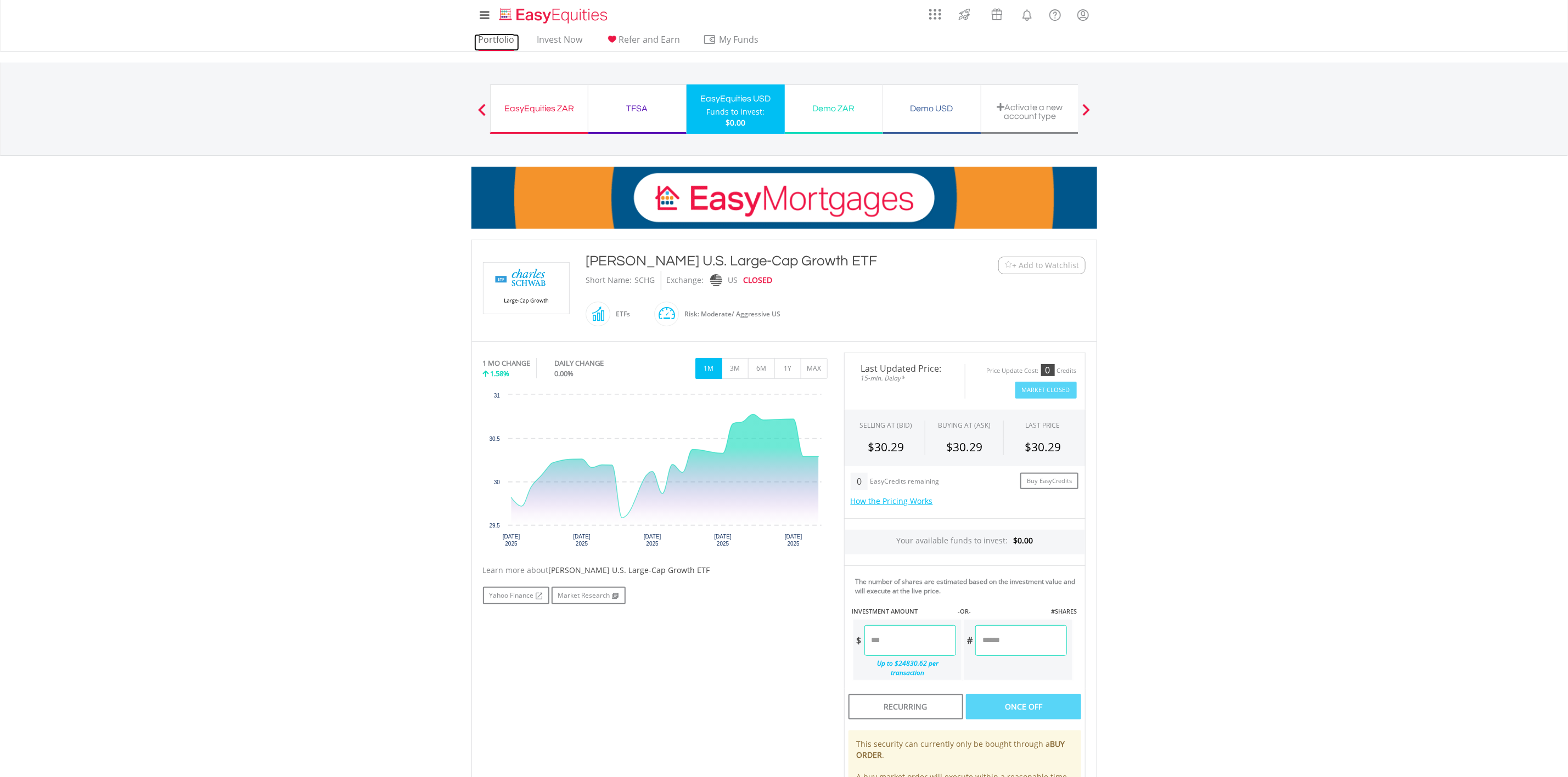
click at [506, 43] on link "Portfolio" at bounding box center [496, 43] width 45 height 17
